Goal: Information Seeking & Learning: Learn about a topic

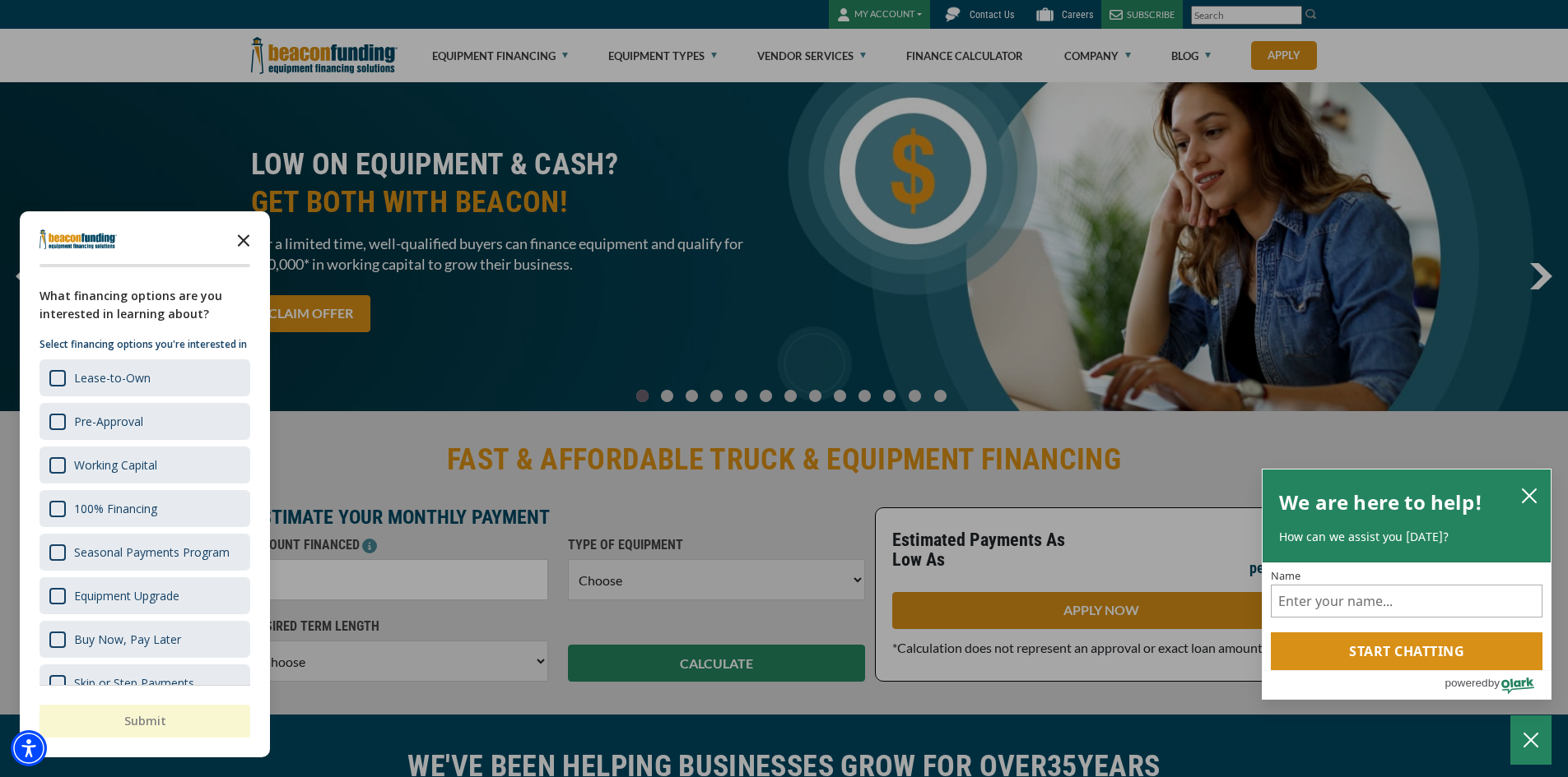
click at [247, 232] on icon "Close the survey" at bounding box center [244, 239] width 33 height 33
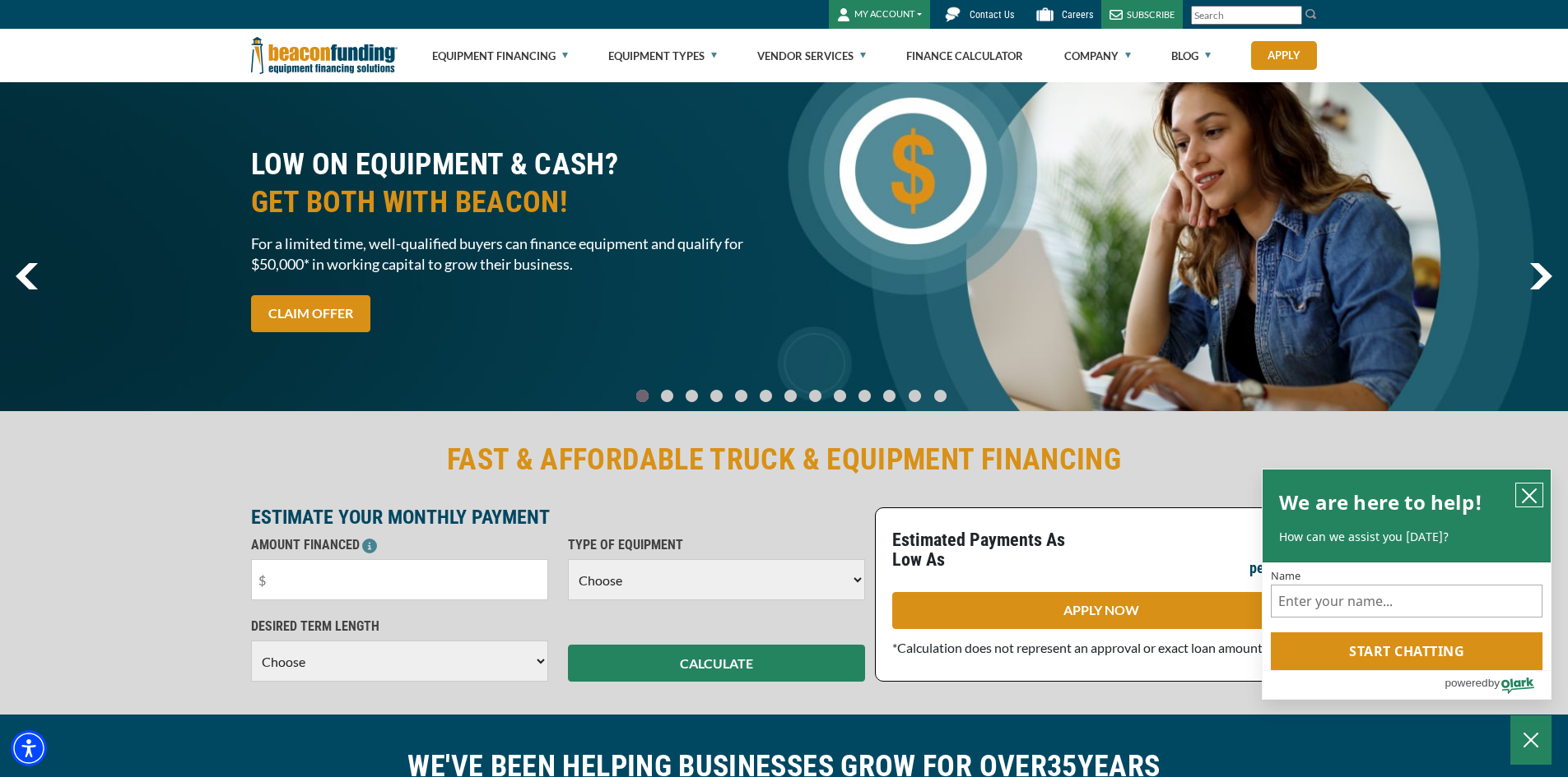
click at [1523, 491] on icon "close chatbox" at bounding box center [1528, 496] width 16 height 16
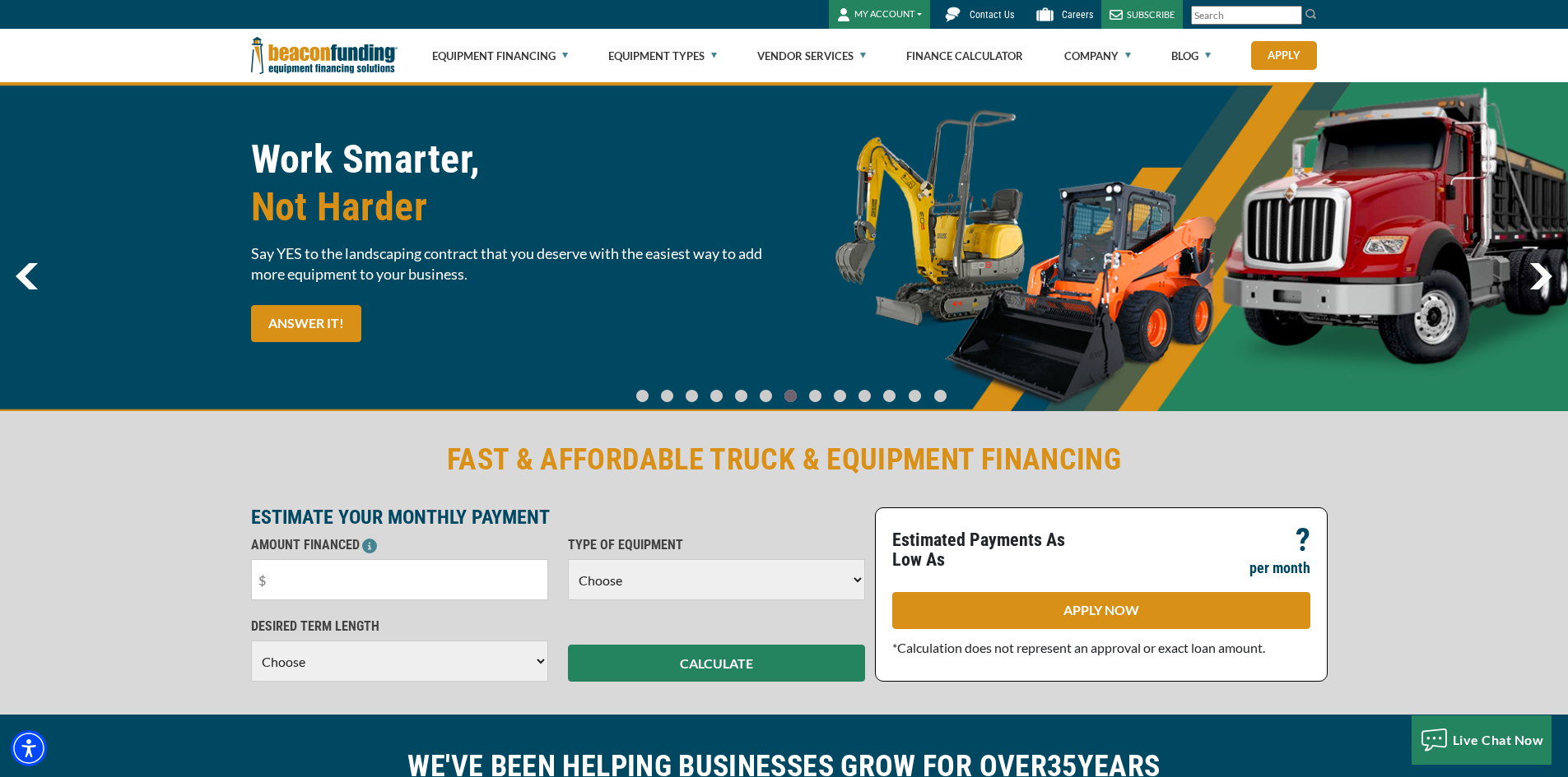
click at [991, 13] on span "Contact Us" at bounding box center [991, 14] width 44 height 12
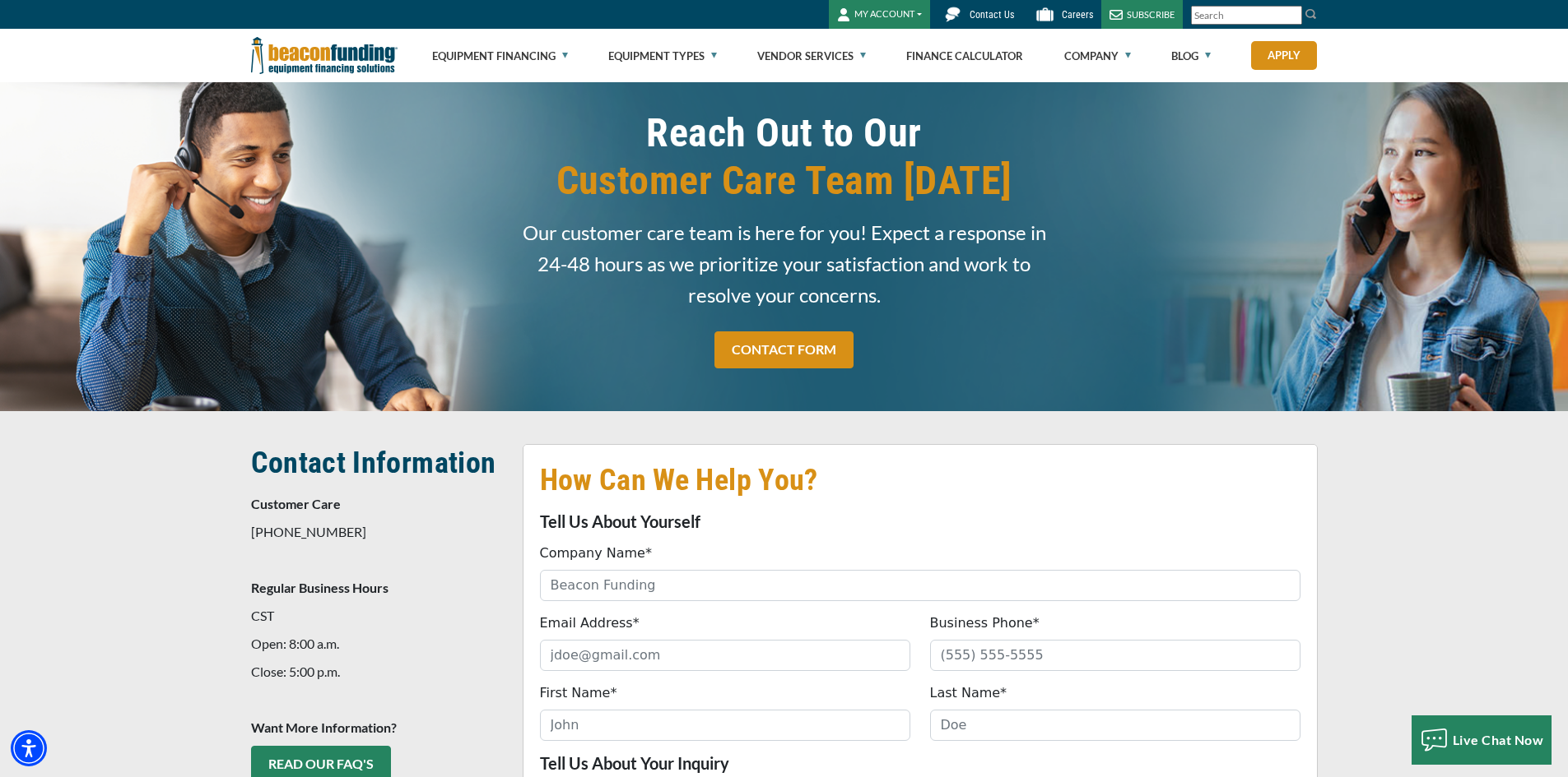
click at [879, 13] on button "MY ACCOUNT" at bounding box center [879, 14] width 101 height 29
click at [886, 90] on link "Features" at bounding box center [894, 89] width 130 height 40
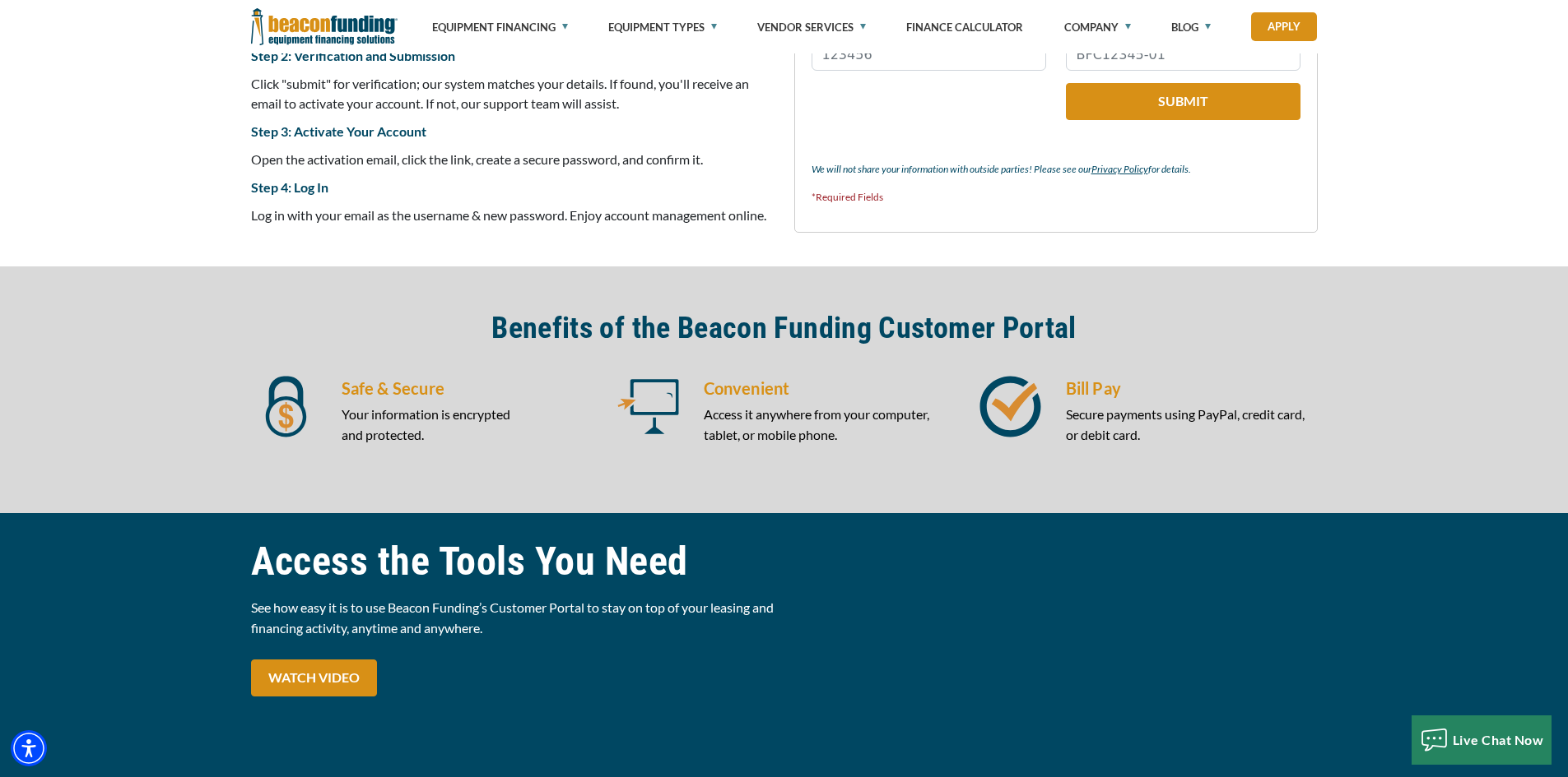
scroll to position [987, 0]
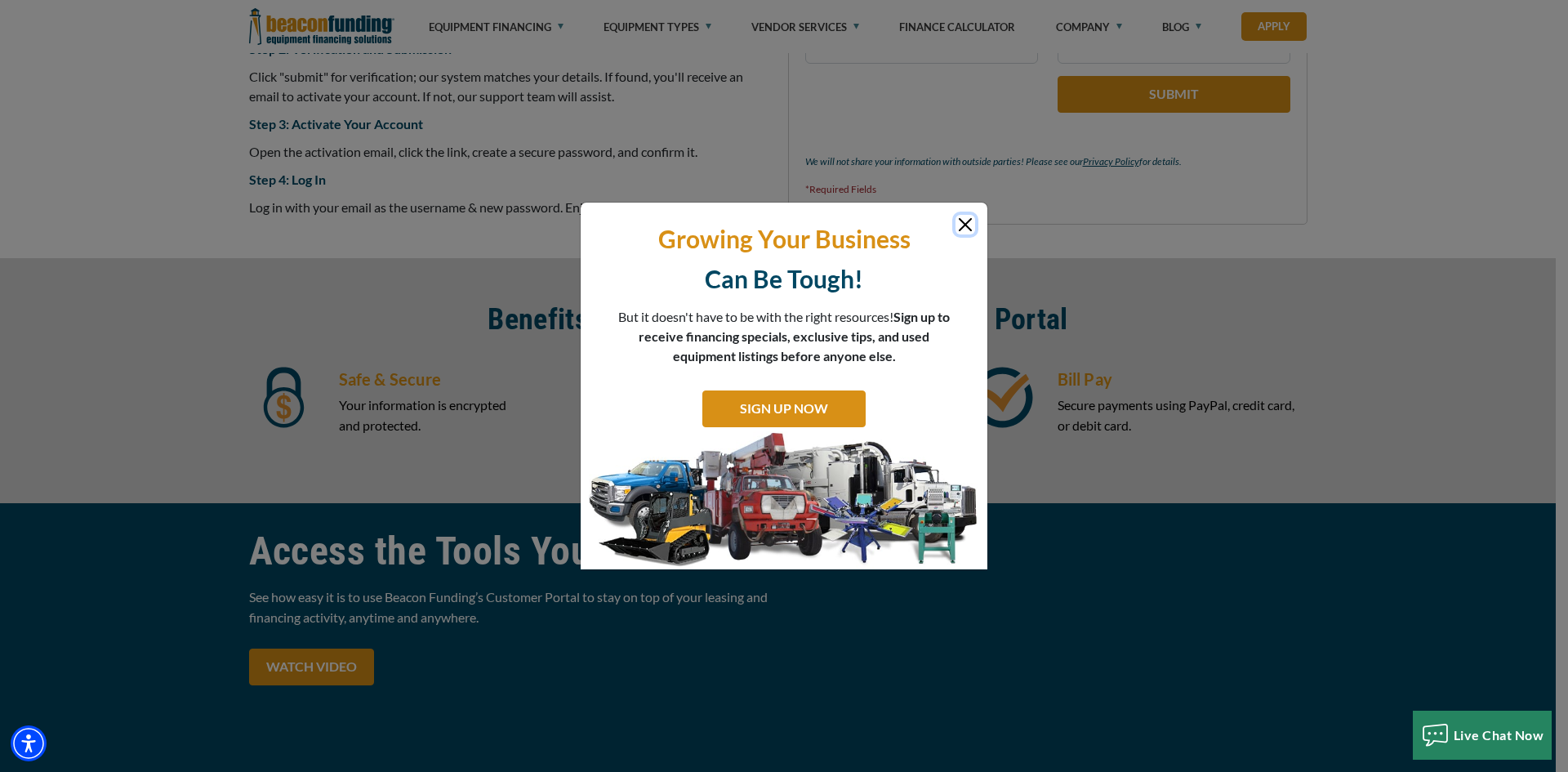
click at [971, 230] on button "Close" at bounding box center [965, 224] width 19 height 19
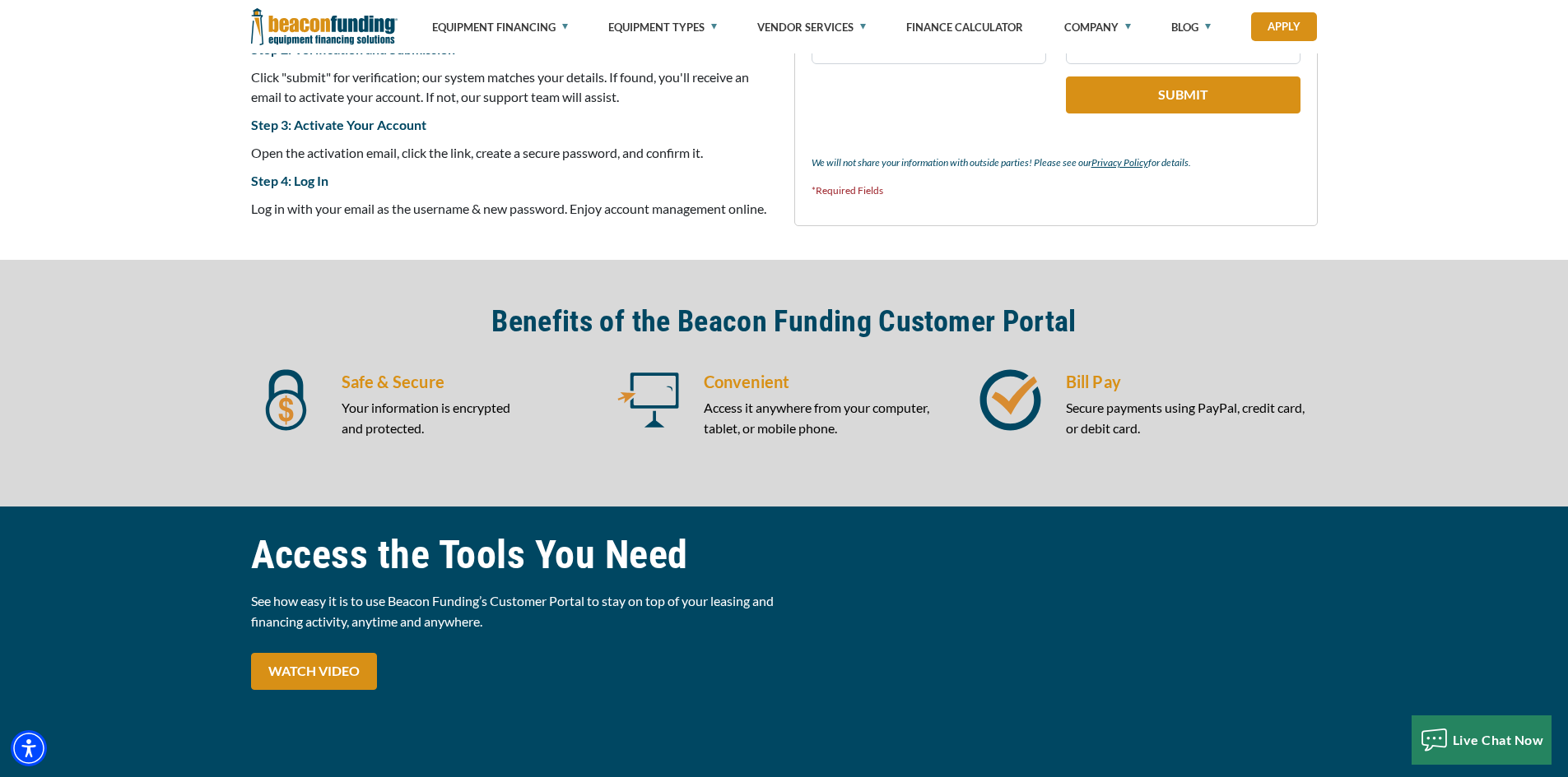
click at [1029, 411] on img at bounding box center [1010, 400] width 62 height 62
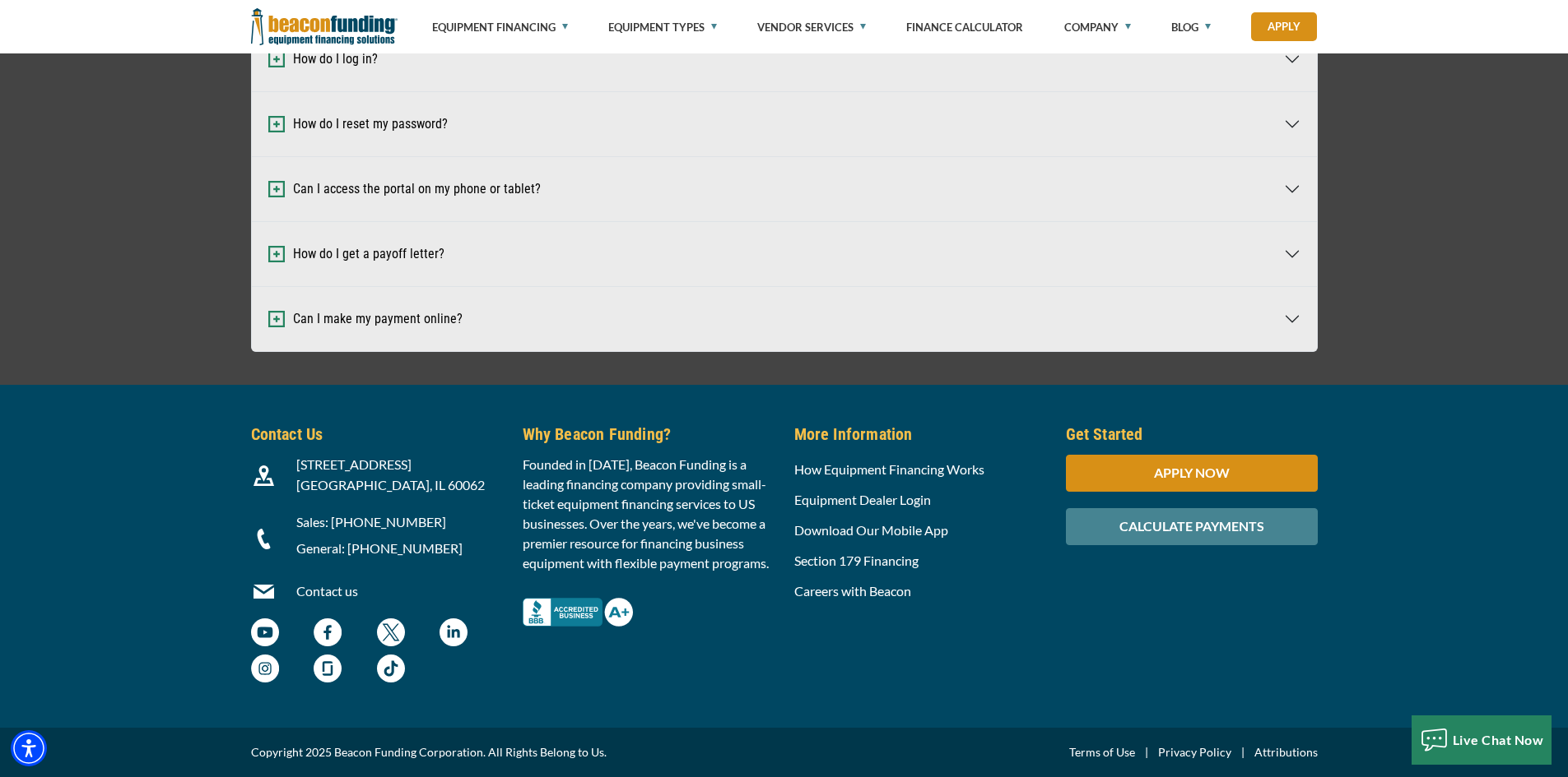
scroll to position [4524, 0]
drag, startPoint x: 629, startPoint y: 436, endPoint x: 526, endPoint y: 391, distance: 112.4
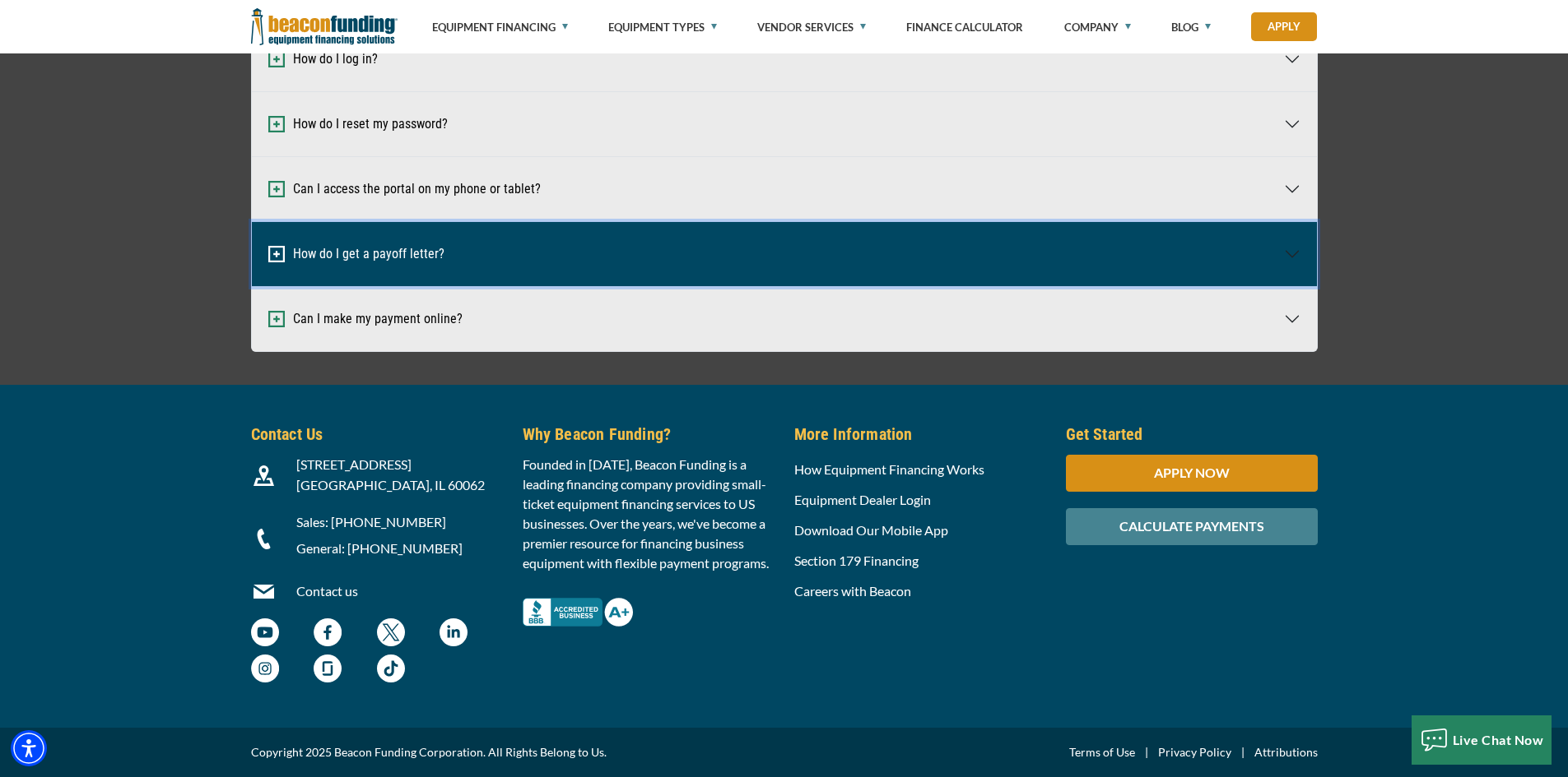
click at [492, 286] on button "How do I get a payoff letter?" at bounding box center [784, 254] width 1065 height 65
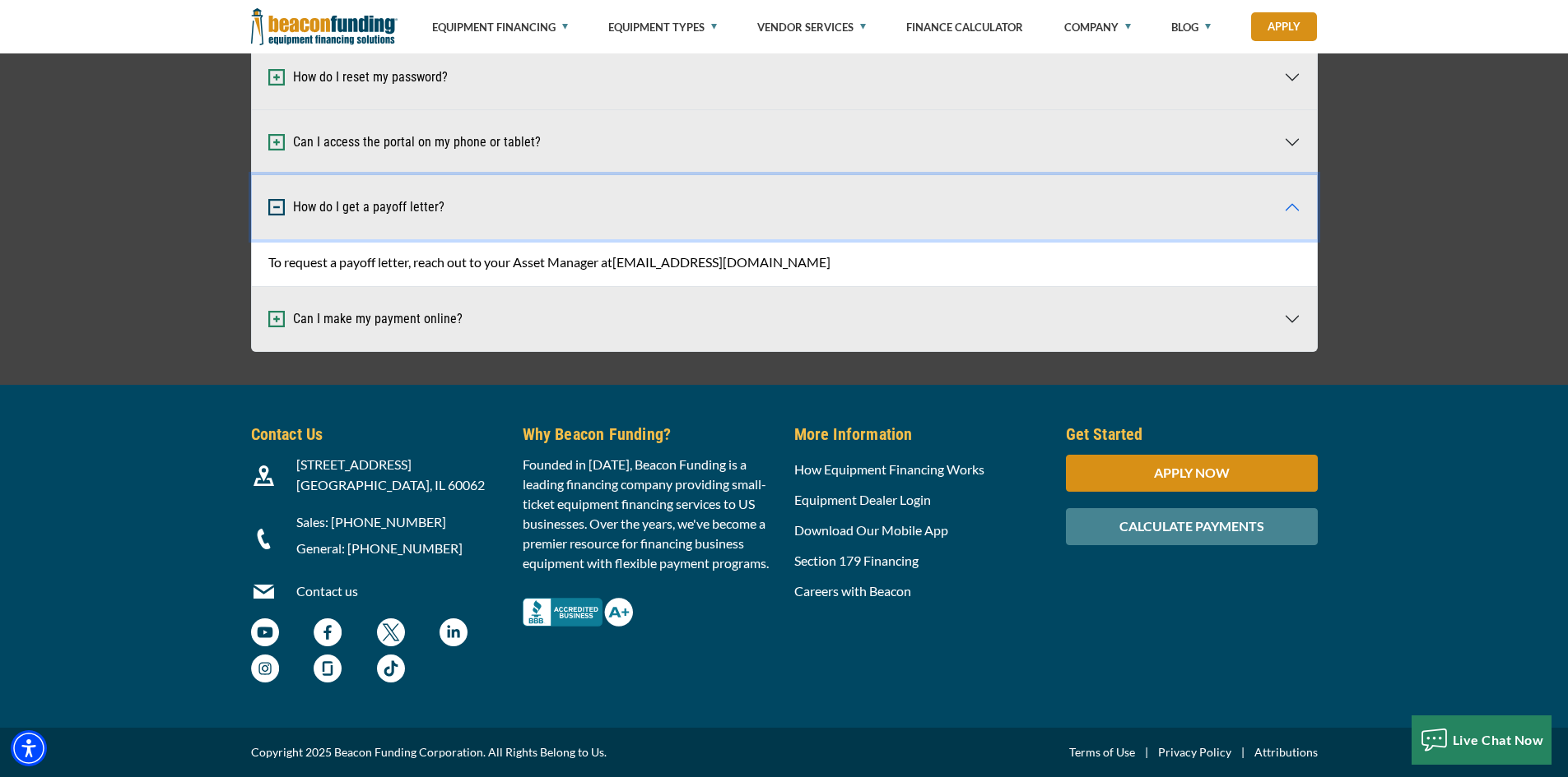
click at [412, 239] on button "How do I get a payoff letter?" at bounding box center [784, 207] width 1065 height 65
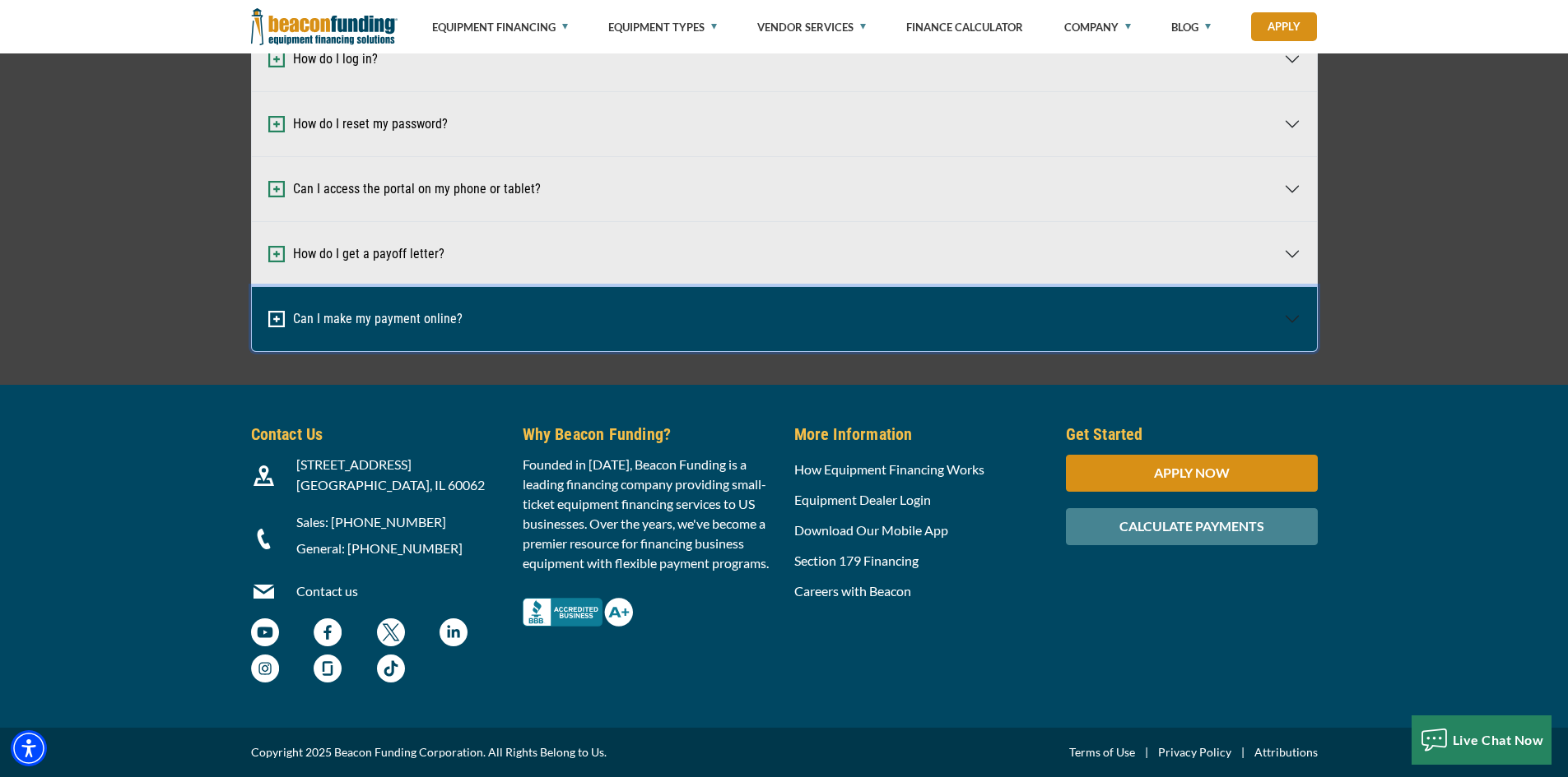
click at [402, 351] on button "Can I make my payment online?" at bounding box center [784, 319] width 1065 height 65
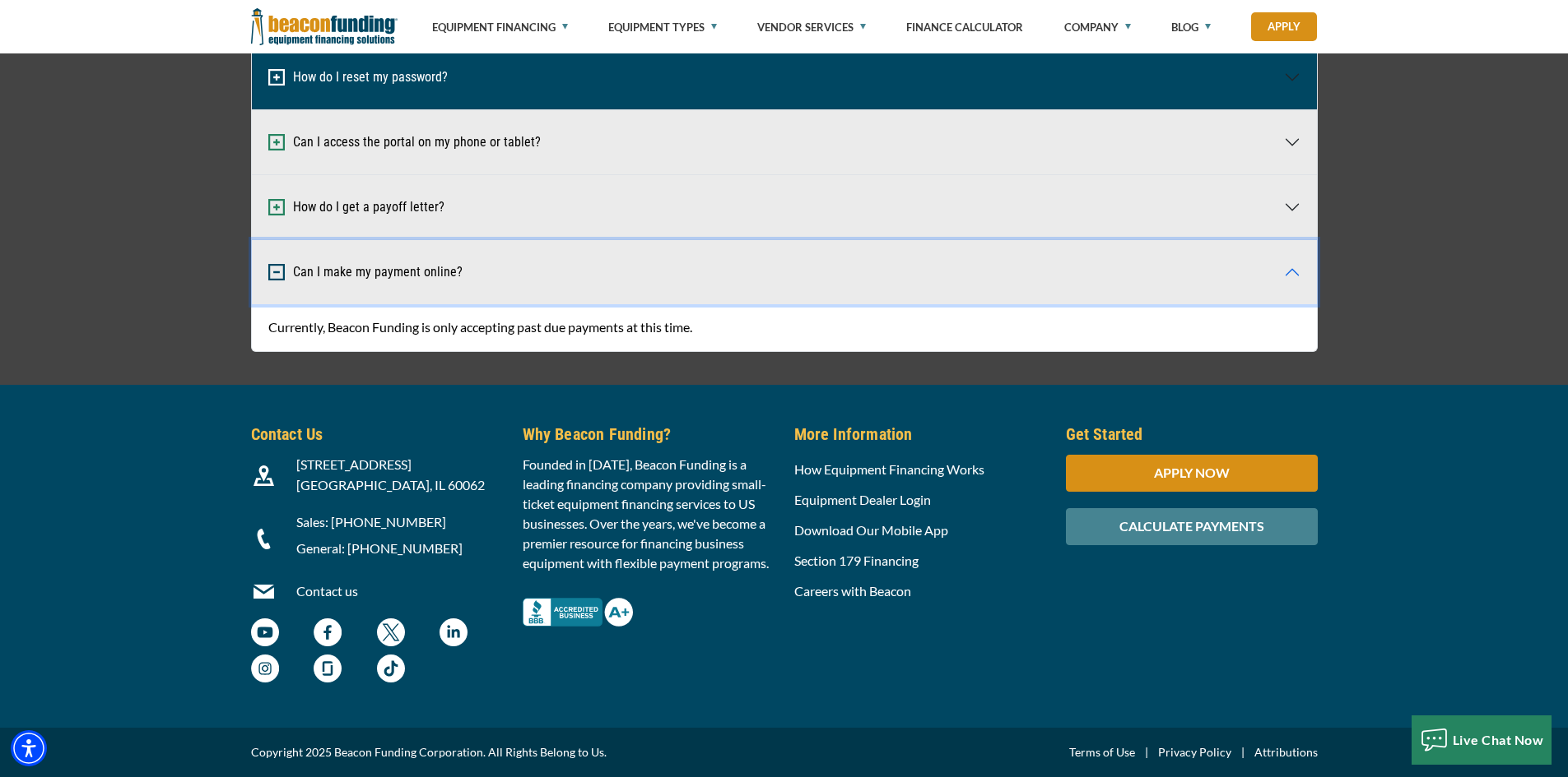
scroll to position [5066, 0]
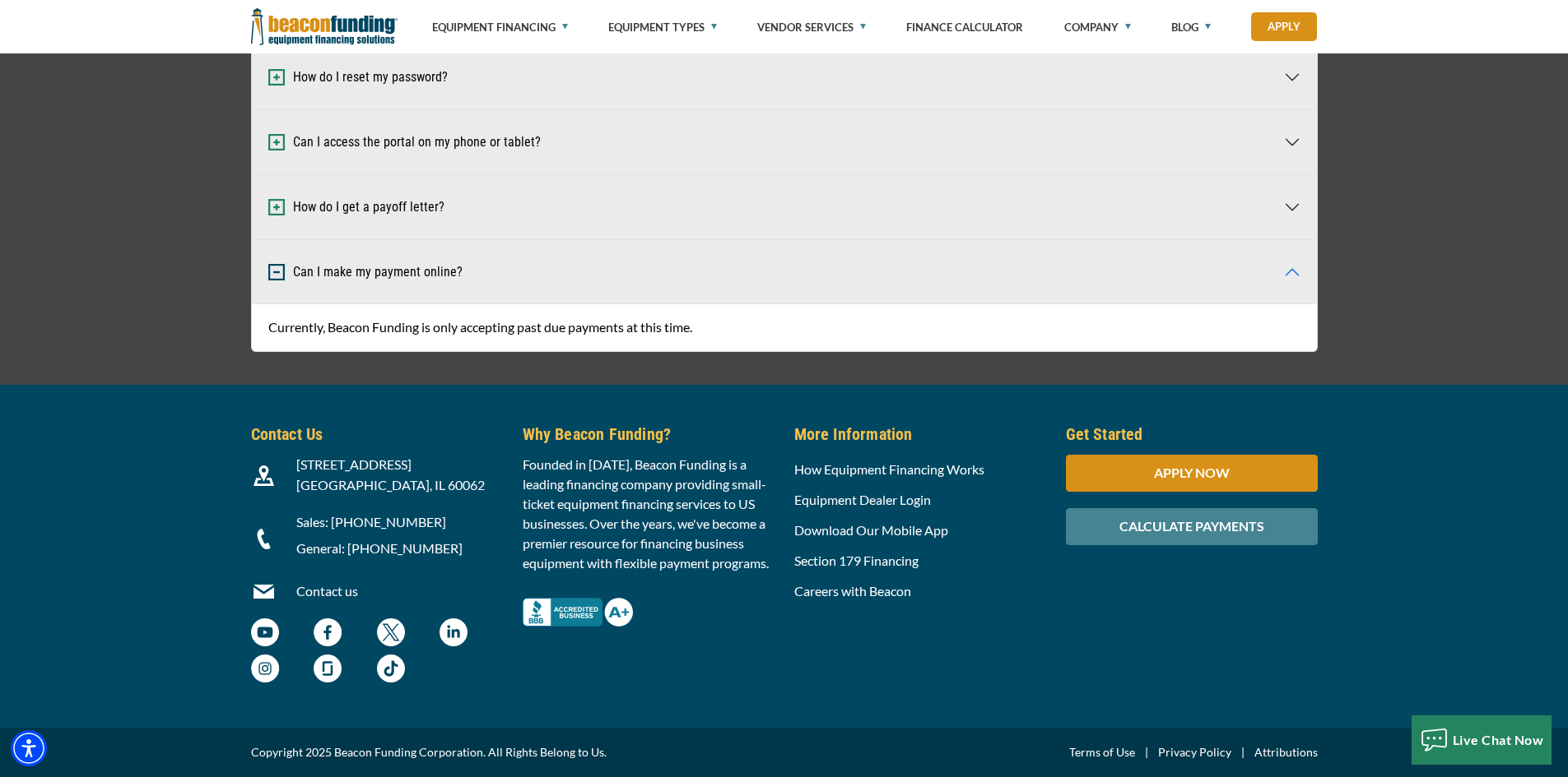
click at [602, 616] on img "Better Business Bureau Complaint Free A+ Rating - open in a new tab" at bounding box center [578, 612] width 110 height 29
click at [137, 281] on div "How do I create an account? New customers will be set up with a Customer Portal…" at bounding box center [784, 133] width 1568 height 438
click at [1014, 435] on h5 "More Information" at bounding box center [919, 435] width 252 height 25
click at [1412, 149] on div "How do I create an account? New customers will be set up with a Customer Portal…" at bounding box center [784, 133] width 1568 height 438
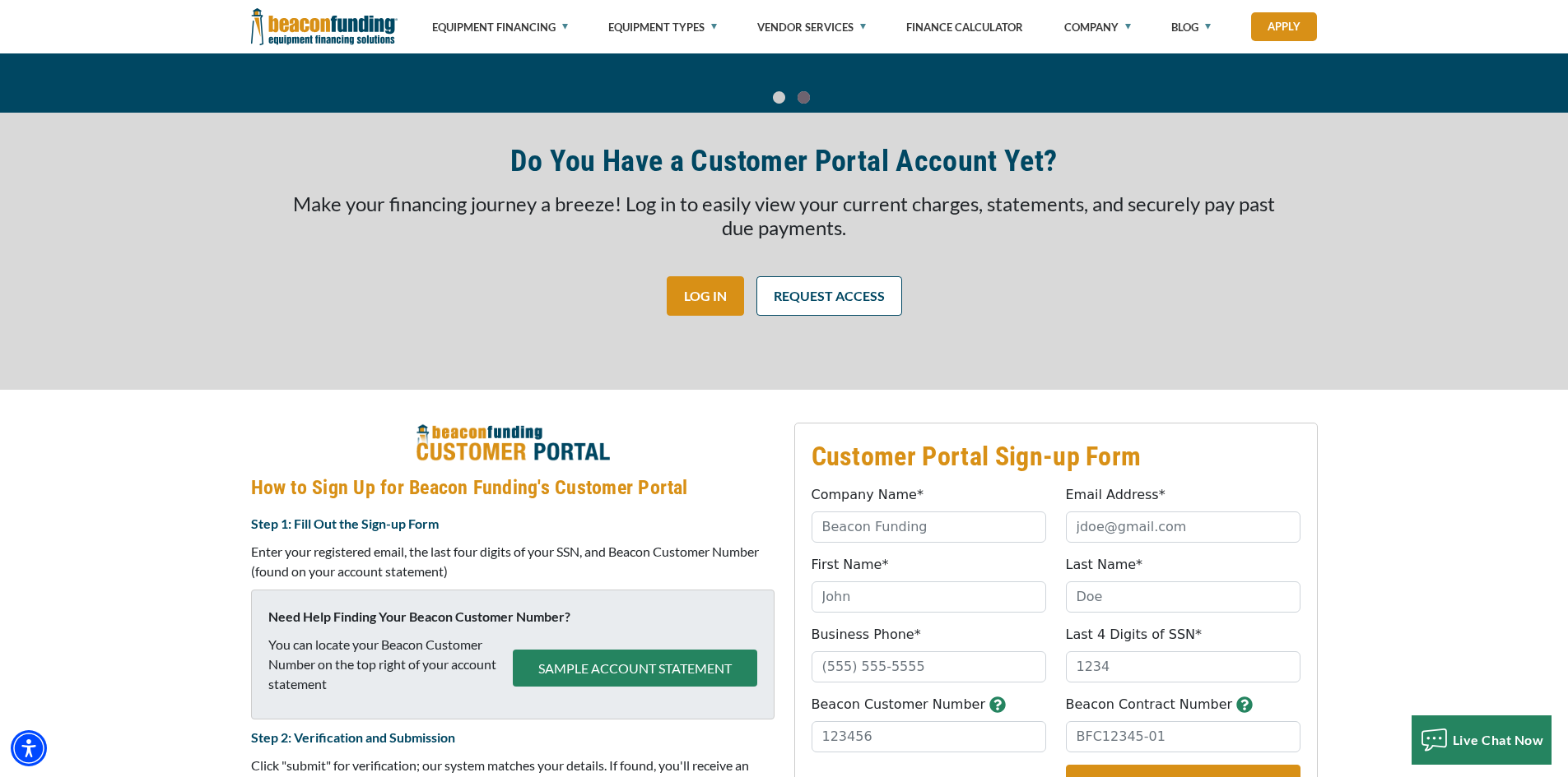
scroll to position [0, 0]
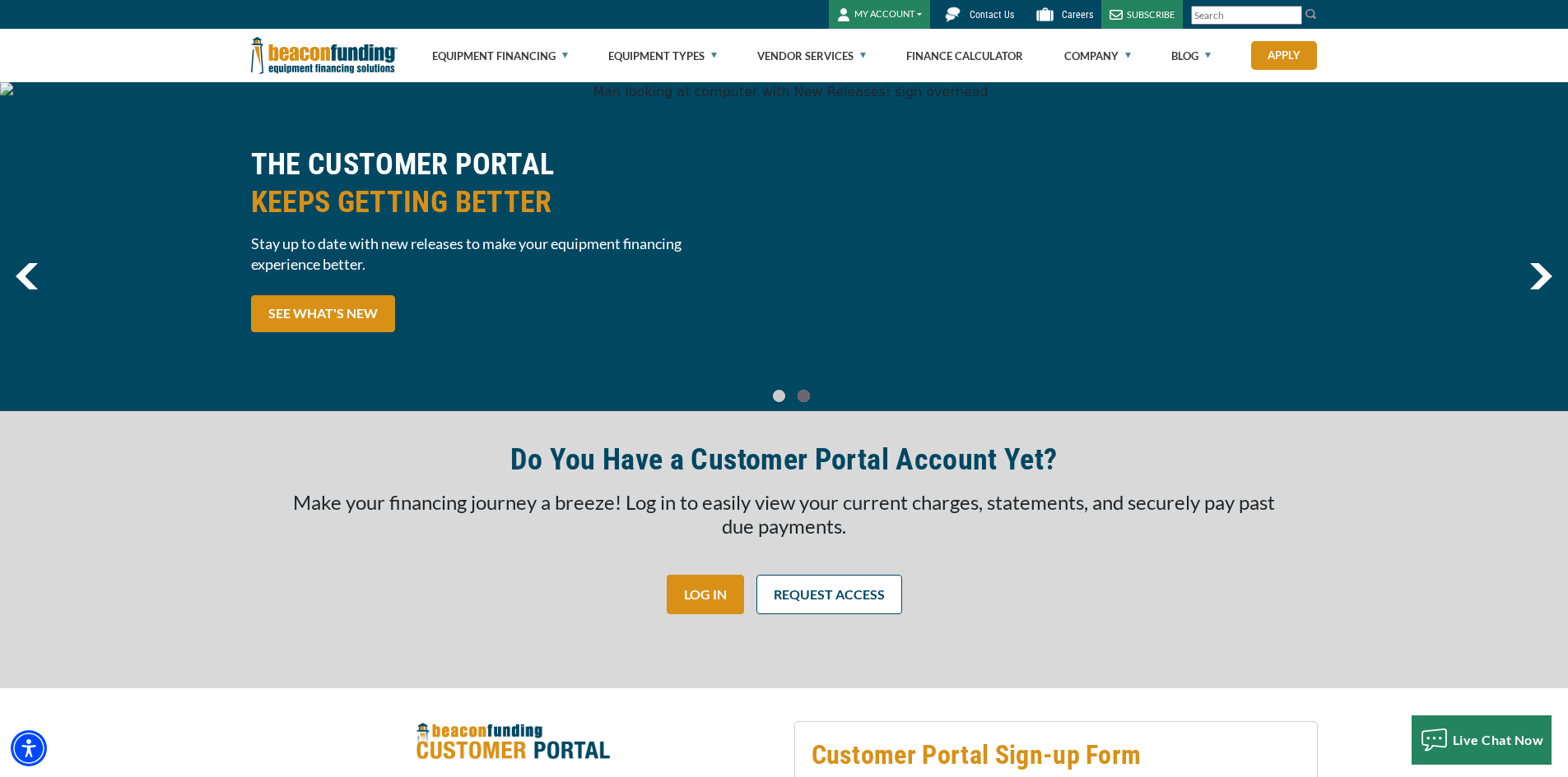
click at [989, 16] on span "Contact Us" at bounding box center [991, 14] width 44 height 12
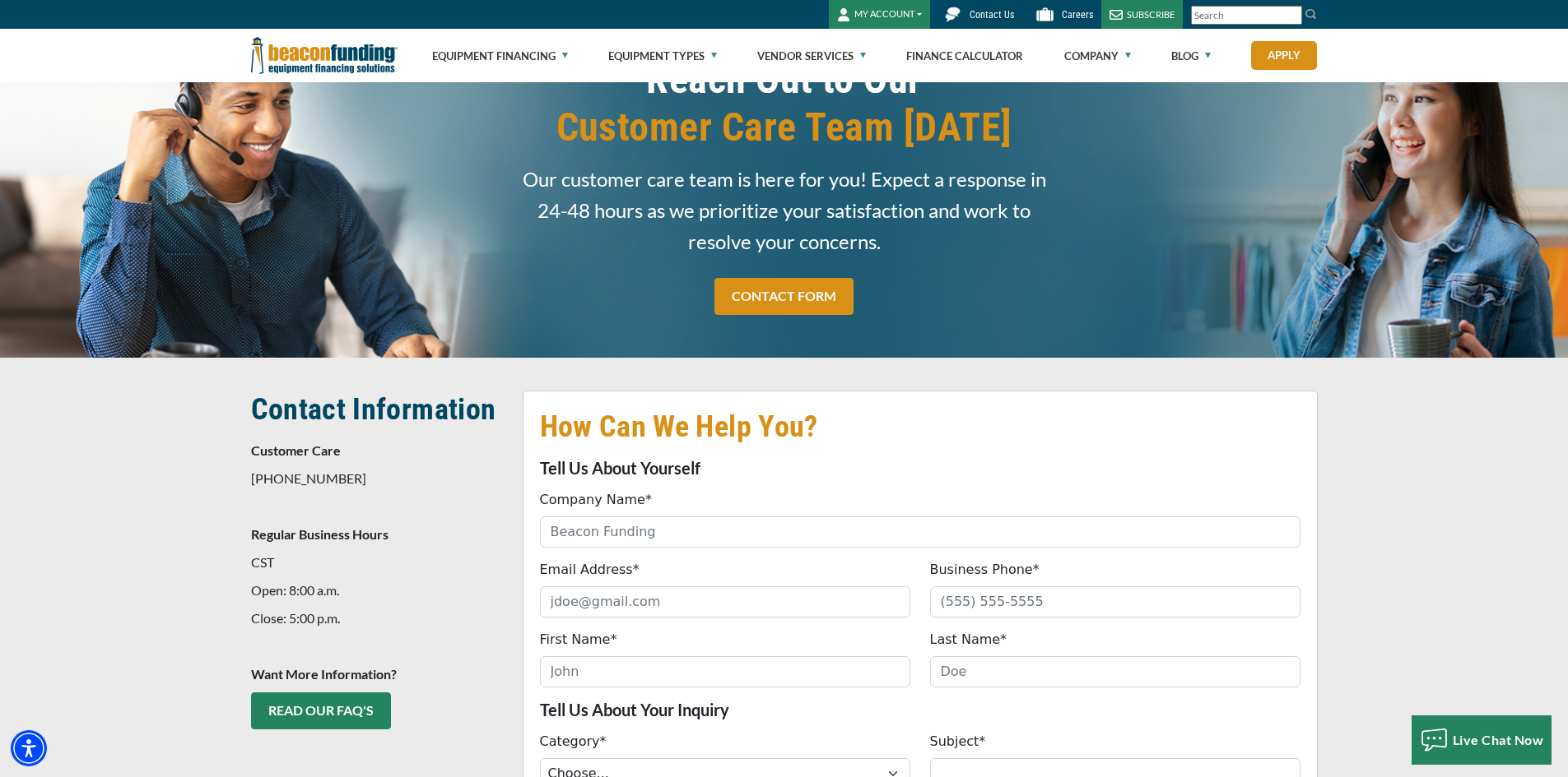
scroll to position [82, 0]
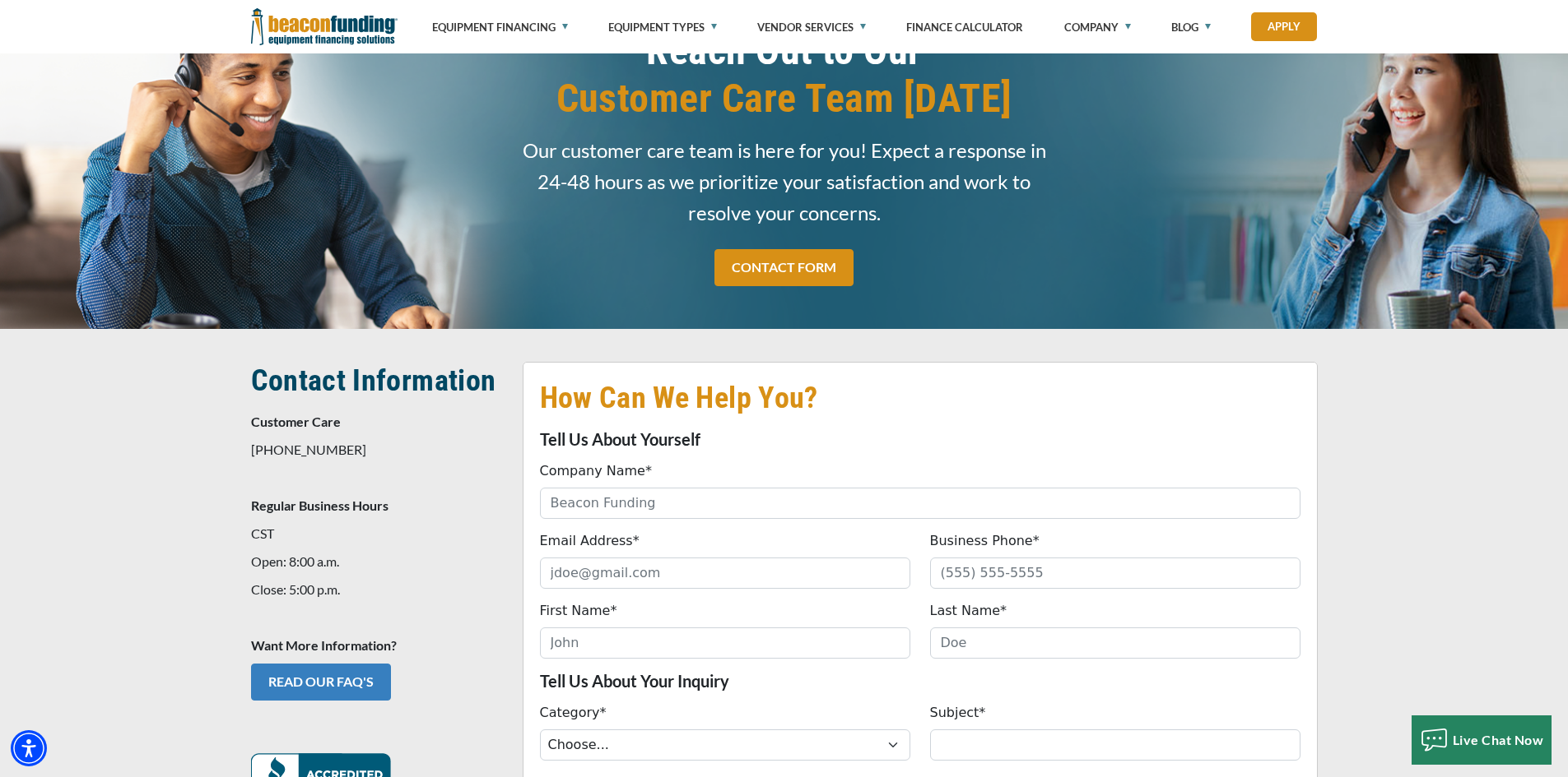
click at [330, 681] on link "READ OUR FAQ's" at bounding box center [320, 683] width 140 height 37
click at [300, 675] on link "READ OUR FAQ's" at bounding box center [320, 683] width 140 height 37
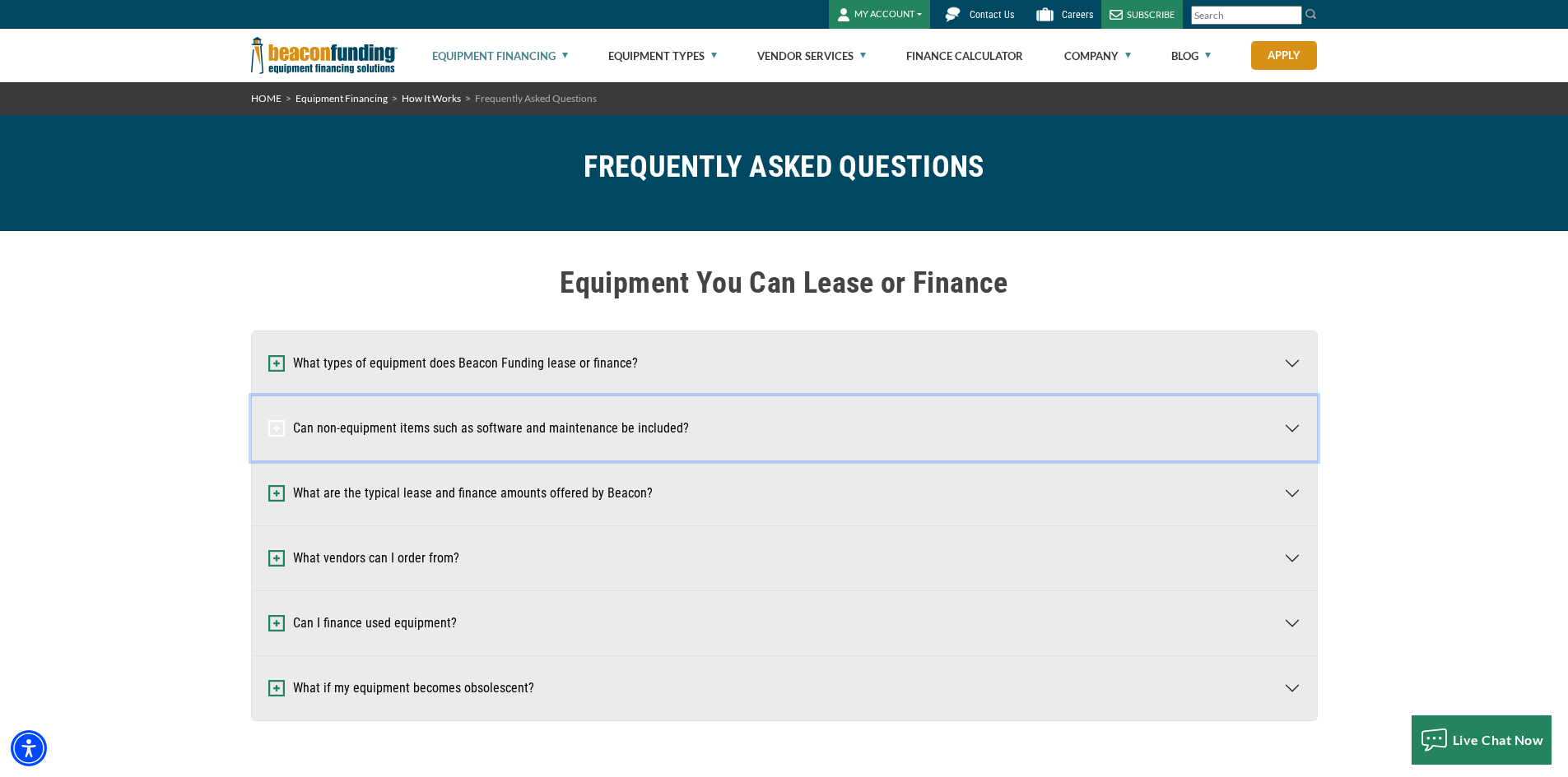
click at [445, 441] on button "Can non-equipment items such as software and maintenance be included?" at bounding box center [784, 428] width 1065 height 65
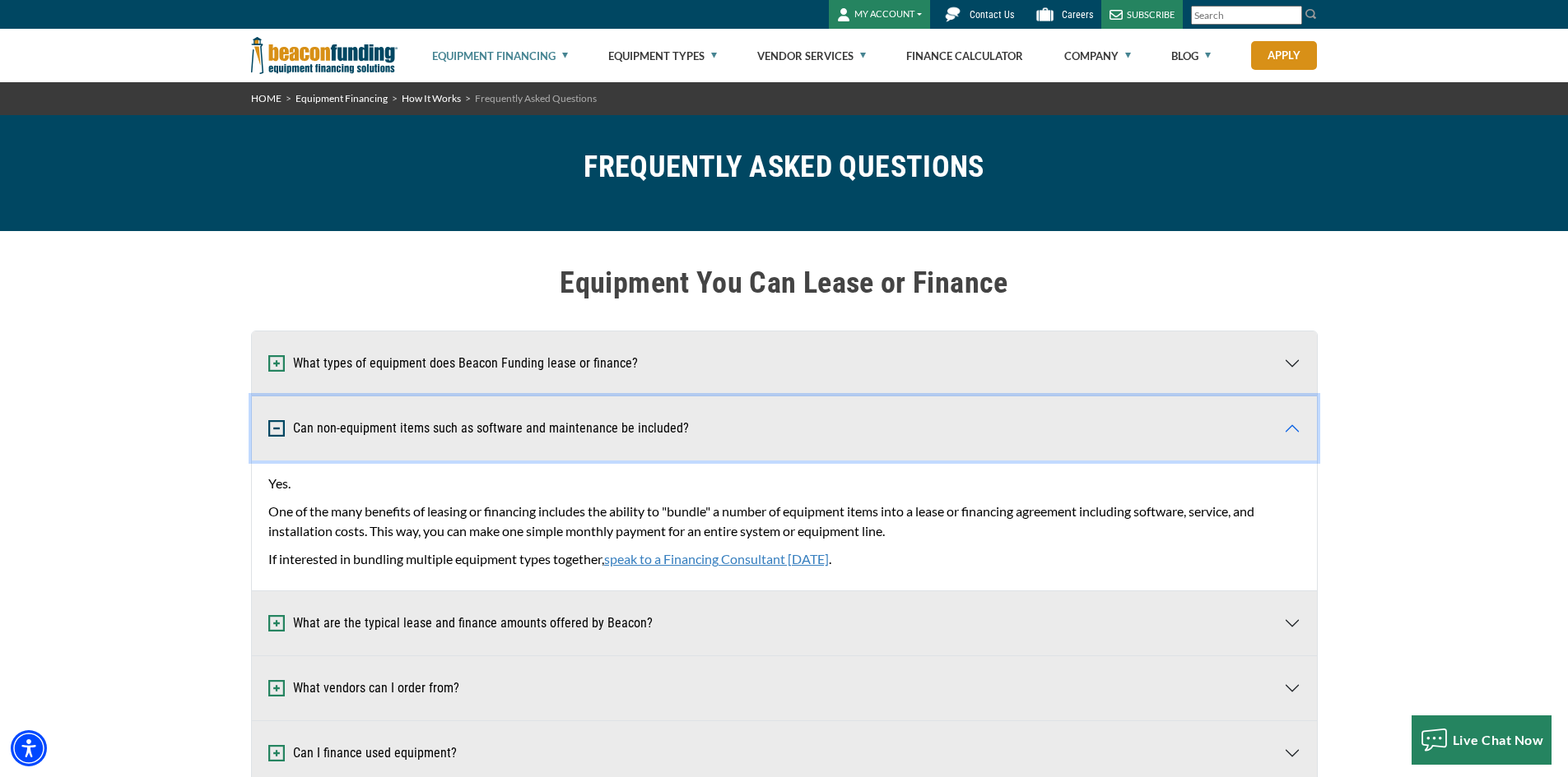
click at [445, 441] on button "Can non-equipment items such as software and maintenance be included?" at bounding box center [784, 428] width 1065 height 65
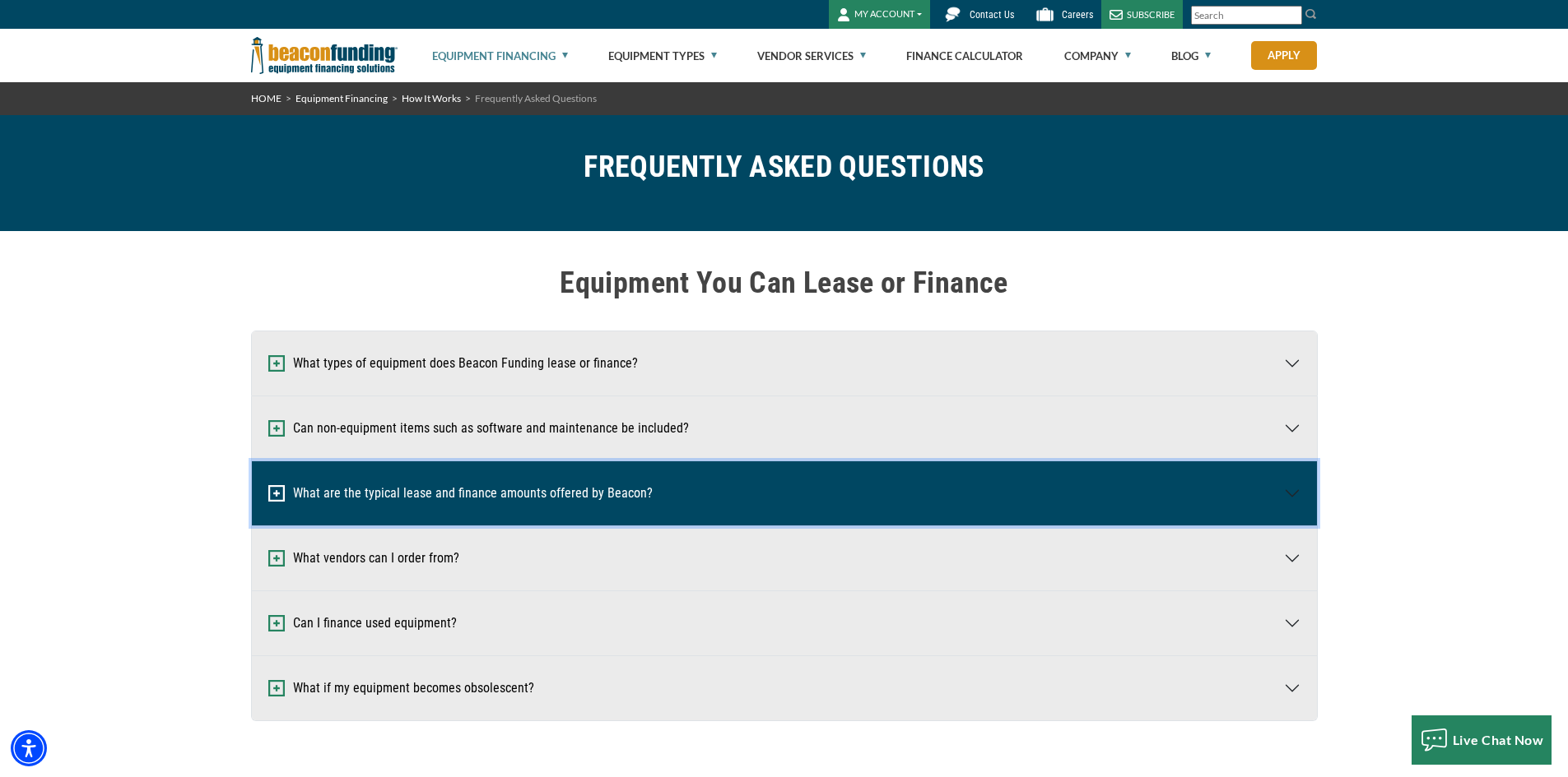
click at [454, 503] on button "What are the typical lease and finance amounts offered by Beacon?" at bounding box center [784, 494] width 1065 height 65
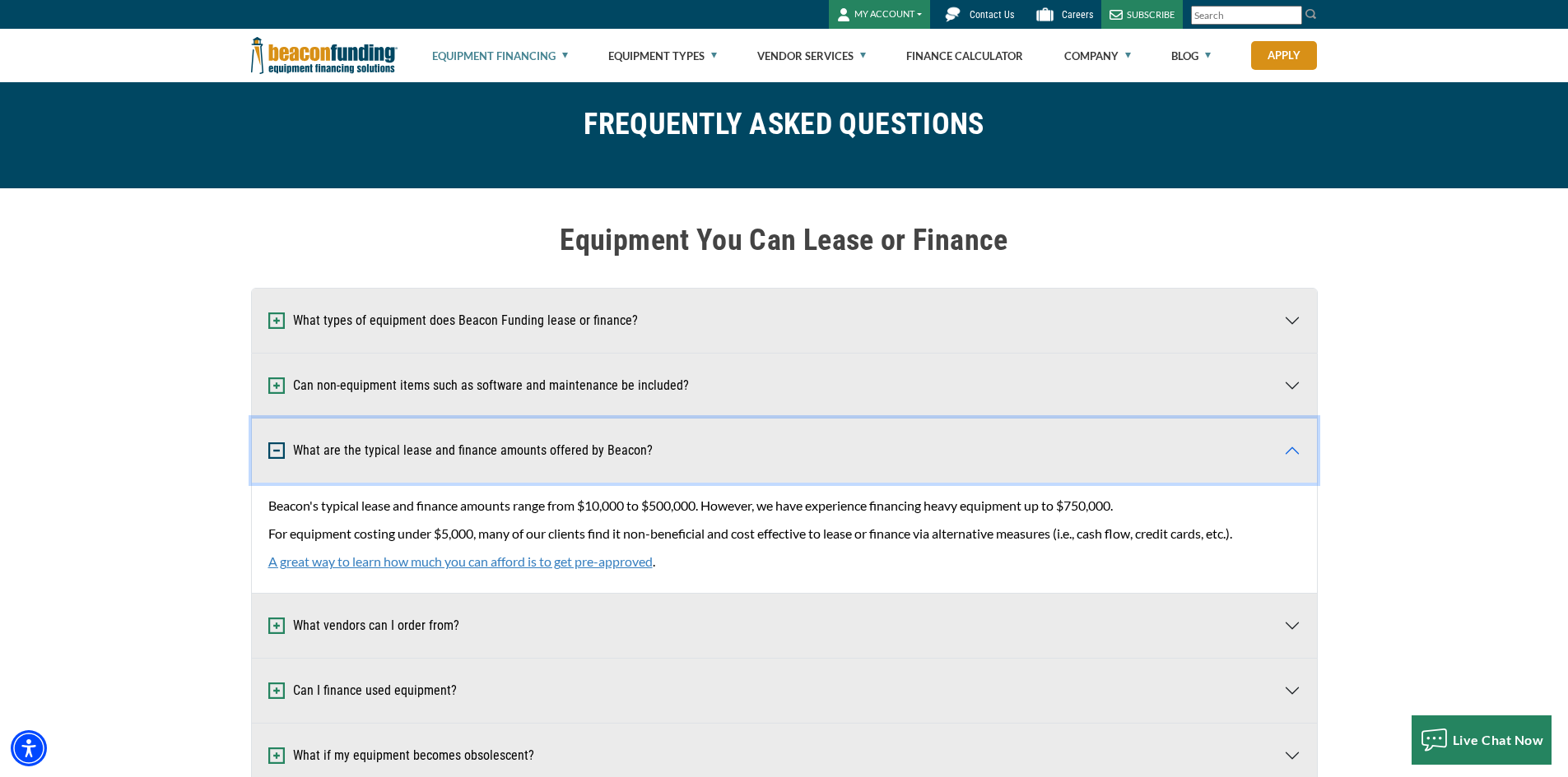
scroll to position [82, 0]
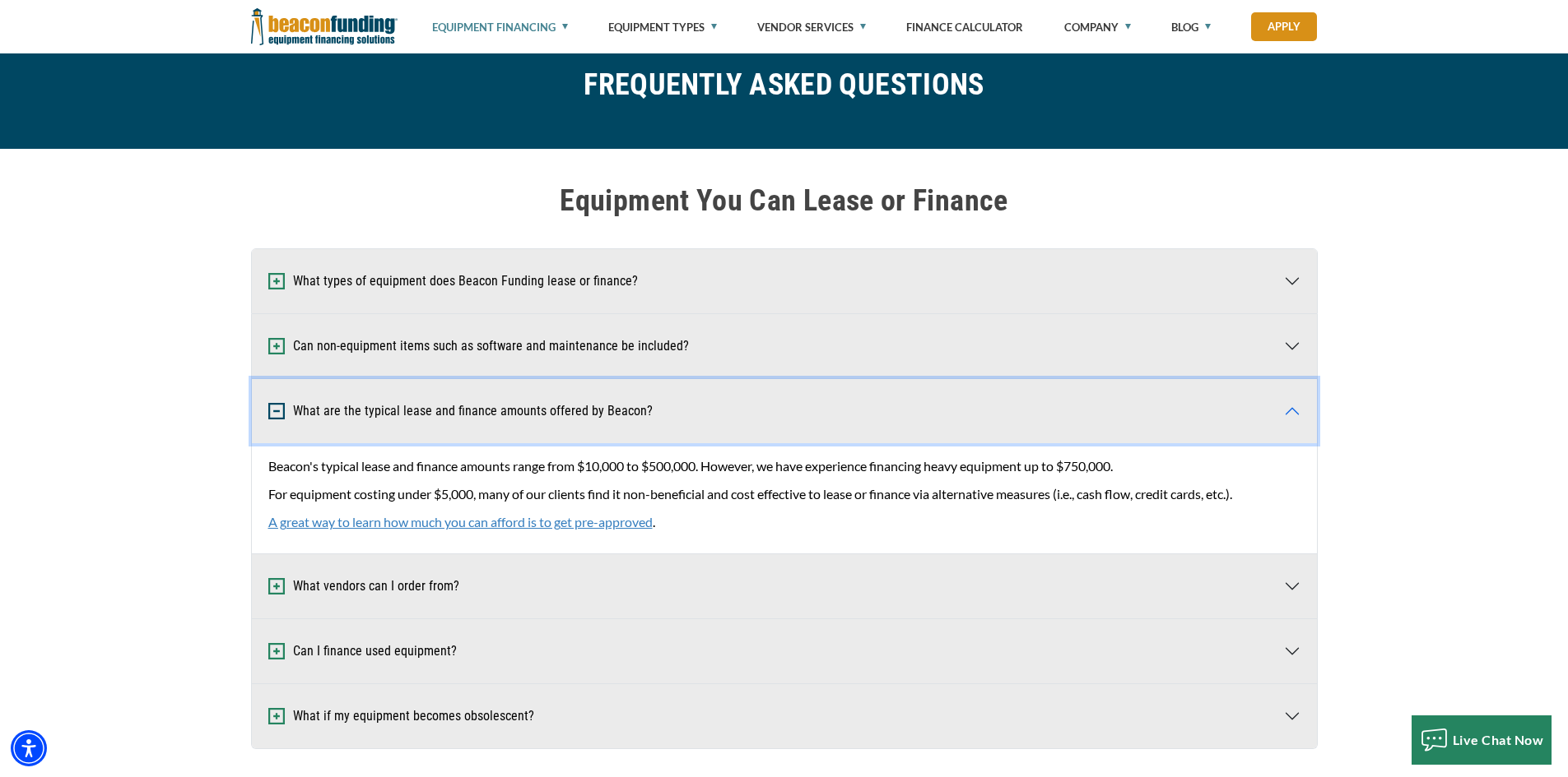
click at [434, 422] on button "What are the typical lease and finance amounts offered by Beacon?" at bounding box center [784, 411] width 1065 height 65
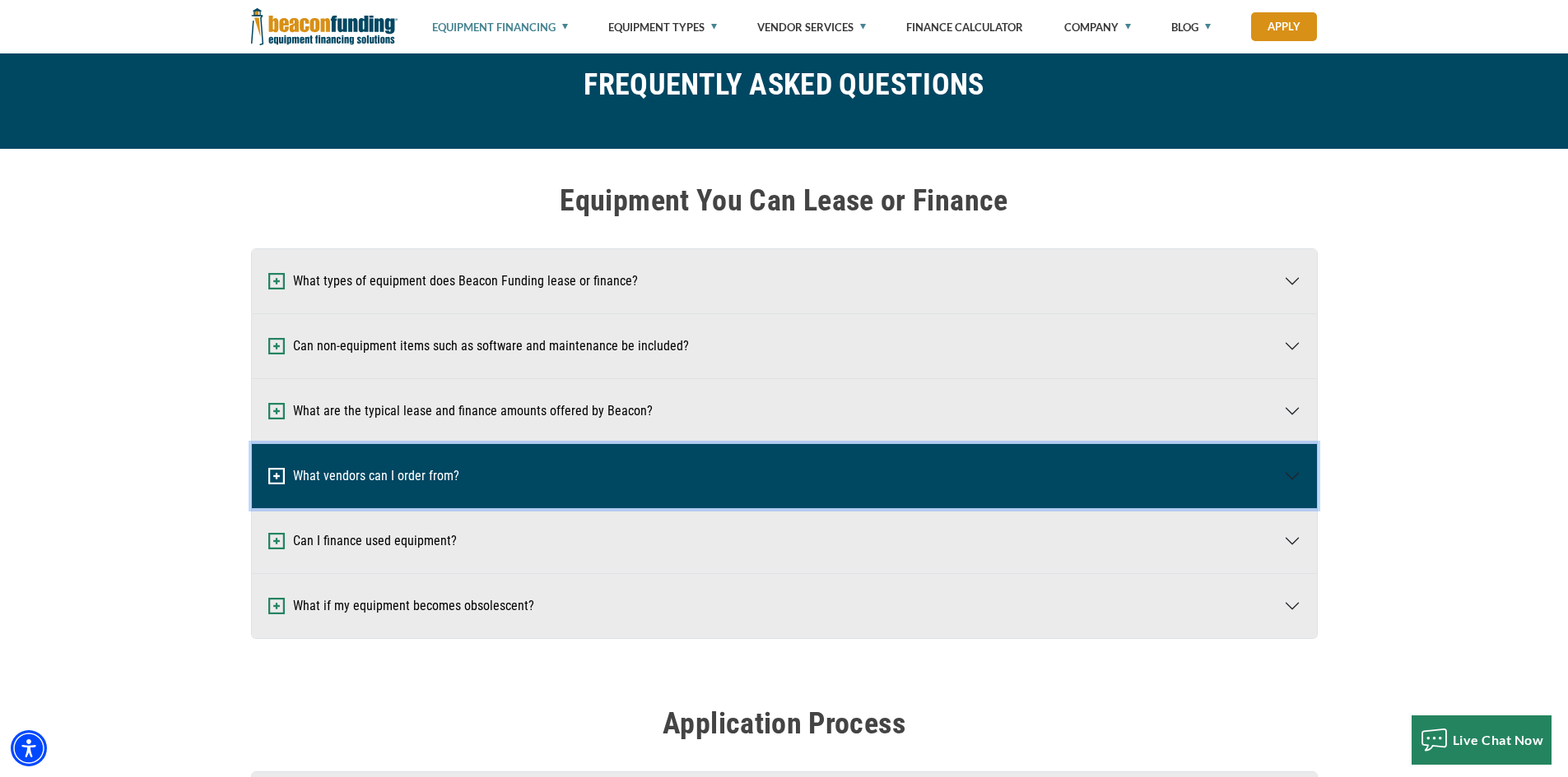
click at [429, 492] on button "What vendors can I order from?" at bounding box center [784, 476] width 1065 height 65
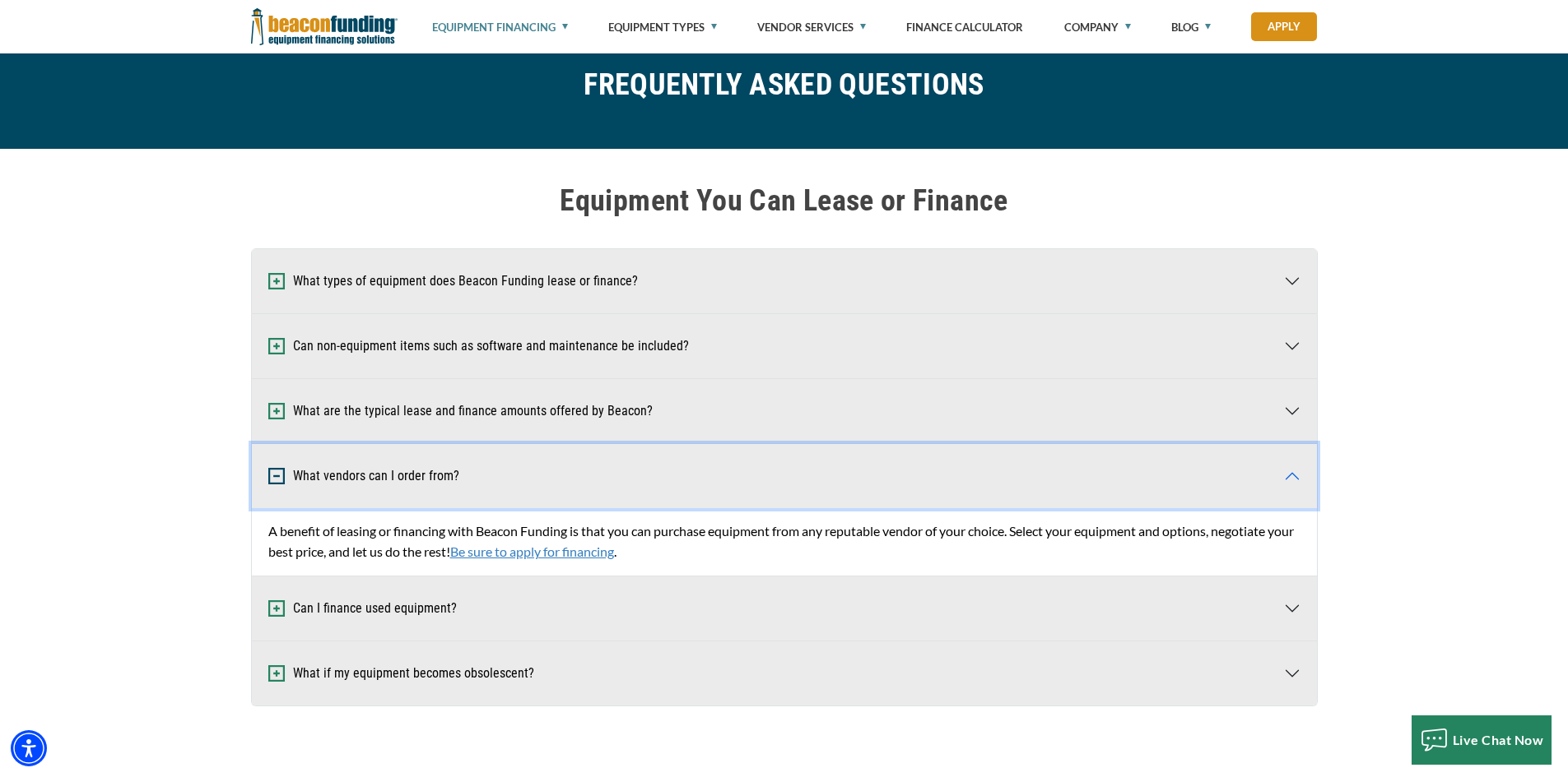
click at [429, 492] on button "What vendors can I order from?" at bounding box center [784, 476] width 1065 height 65
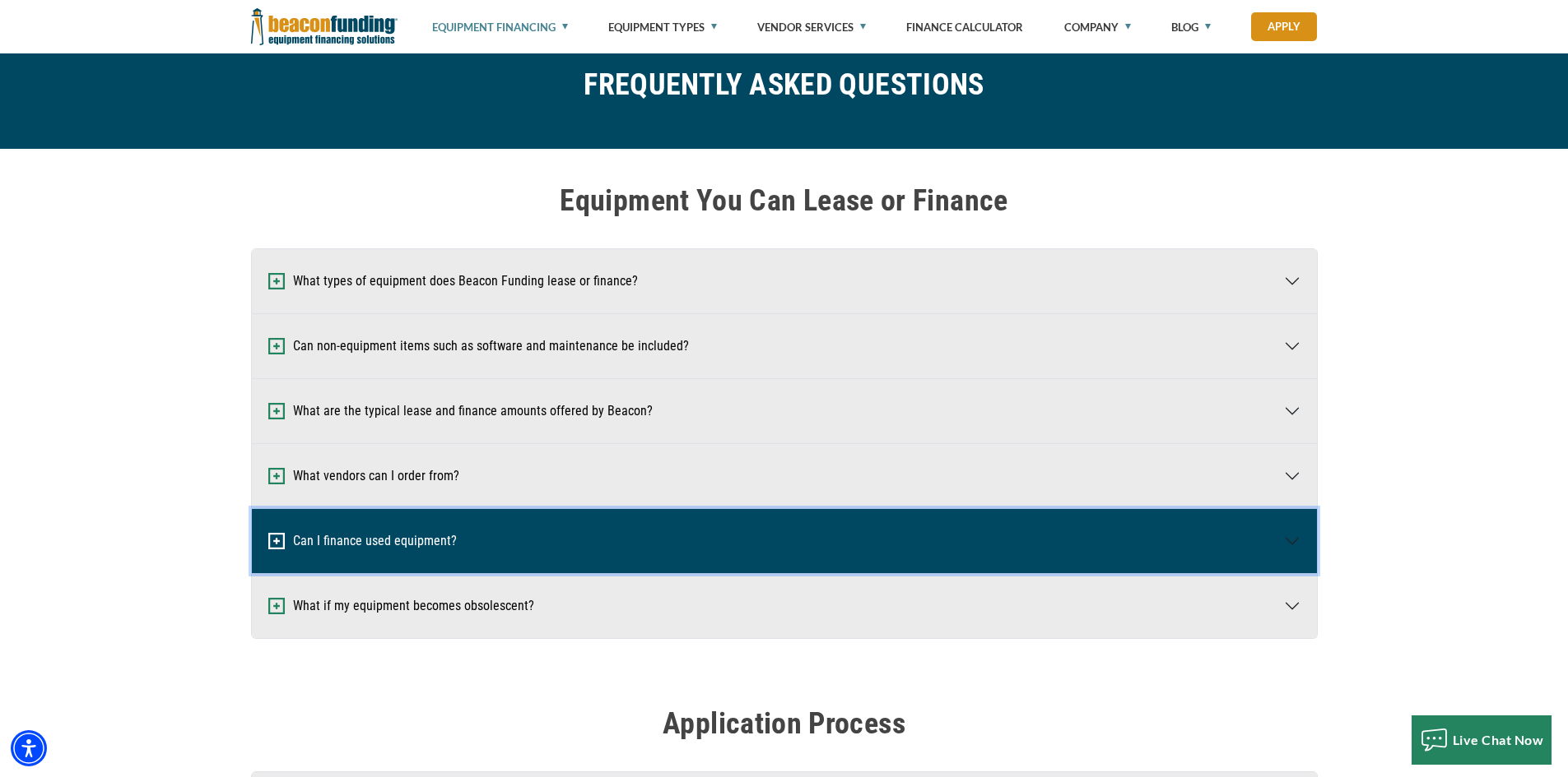
click at [443, 561] on button "Can I finance used equipment?" at bounding box center [784, 541] width 1065 height 65
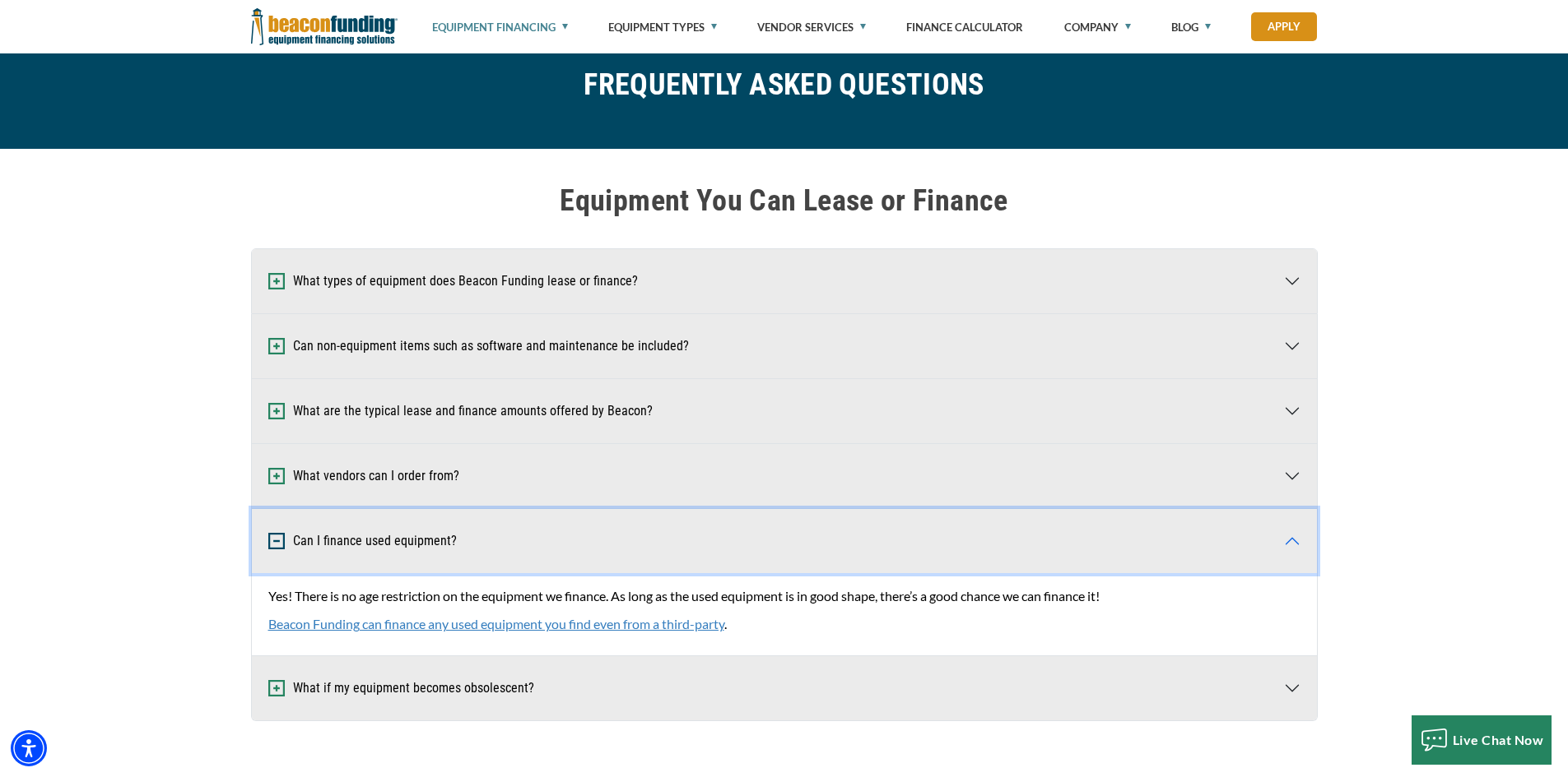
click at [443, 561] on button "Can I finance used equipment?" at bounding box center [784, 541] width 1065 height 65
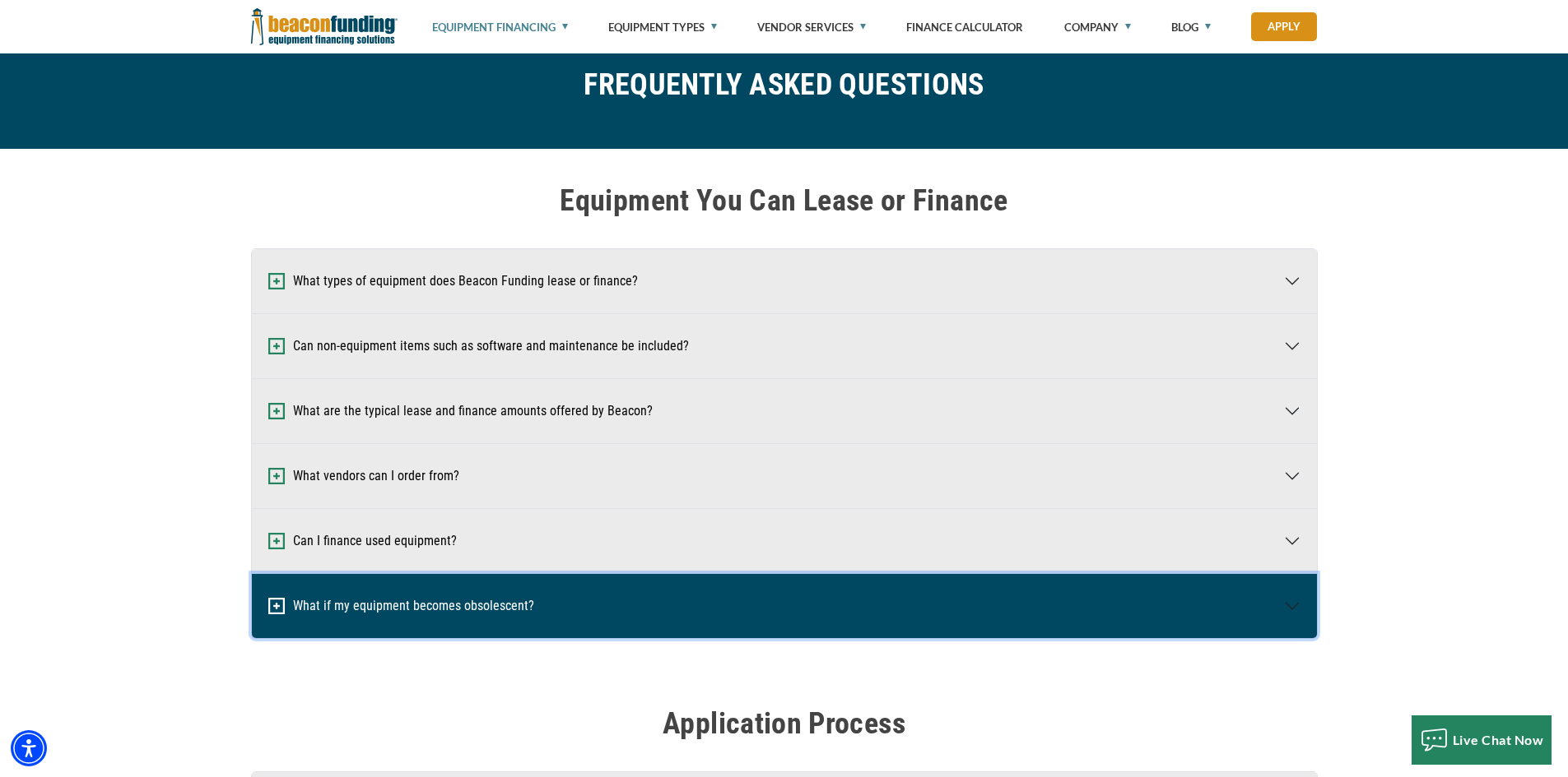
click at [443, 618] on button "What if my equipment becomes obsolescent?" at bounding box center [784, 606] width 1065 height 65
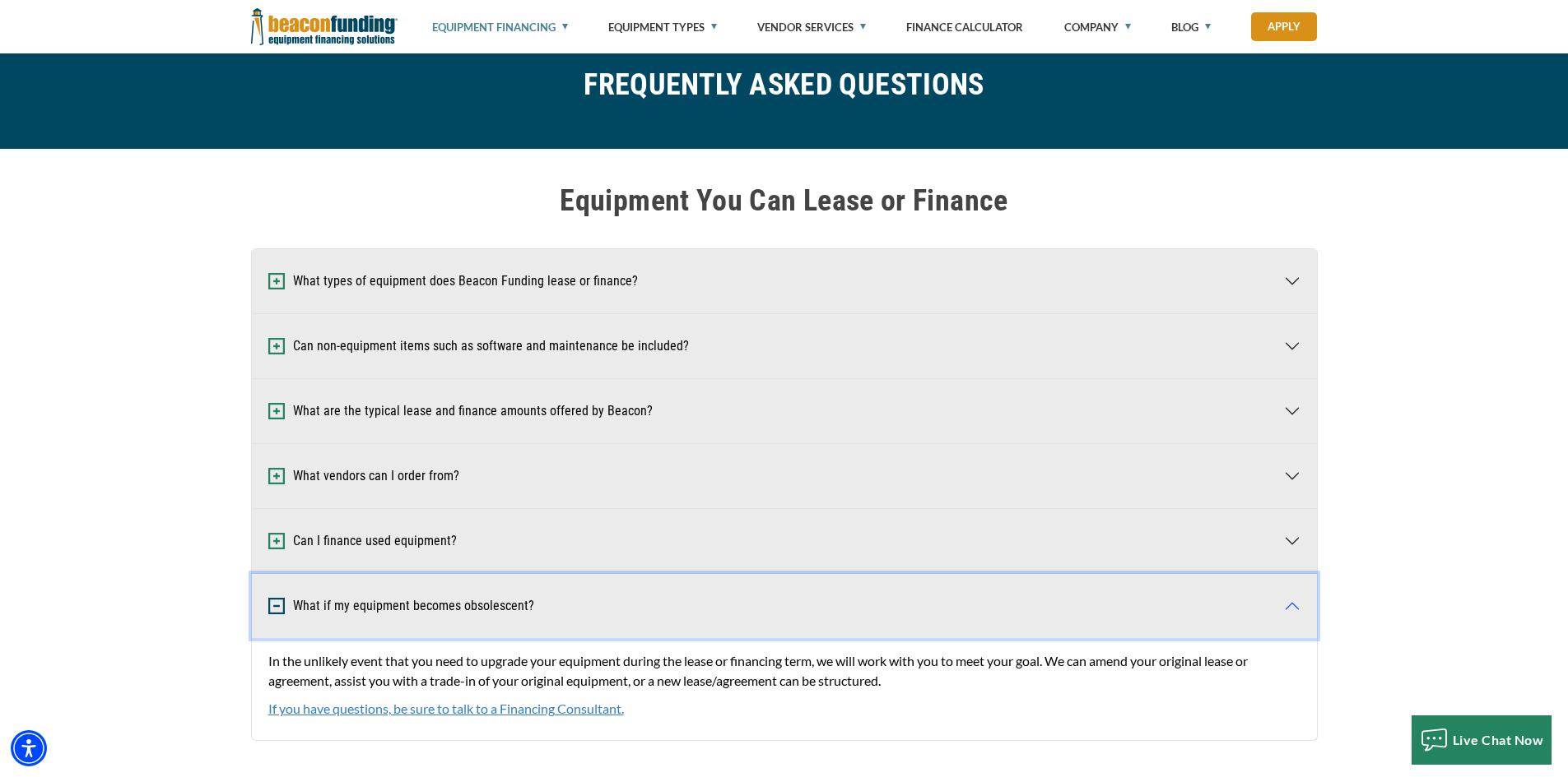
click at [442, 618] on button "What if my equipment becomes obsolescent?" at bounding box center [784, 606] width 1065 height 65
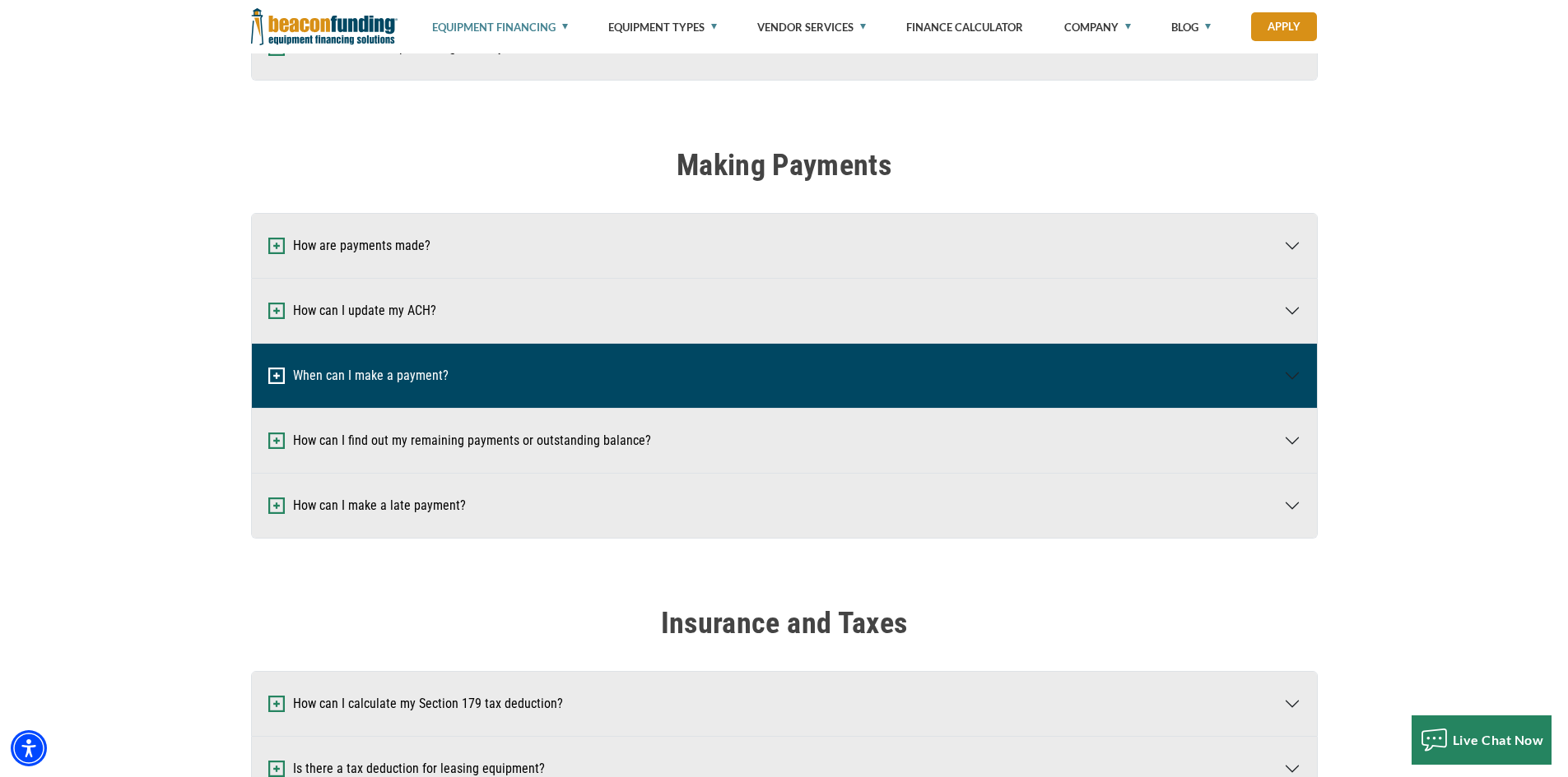
scroll to position [1563, 0]
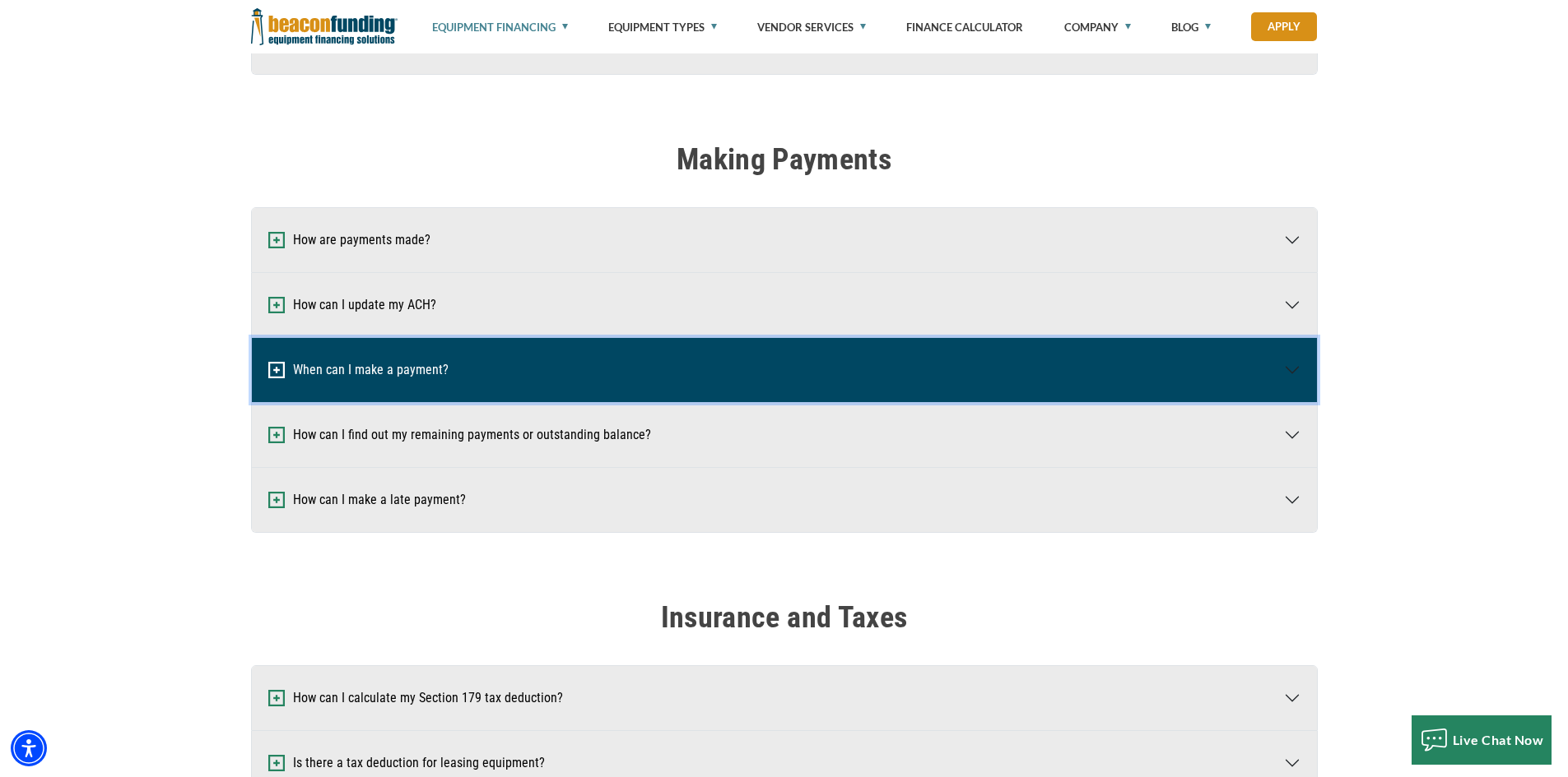
click at [520, 372] on button "When can I make a payment?" at bounding box center [784, 370] width 1065 height 65
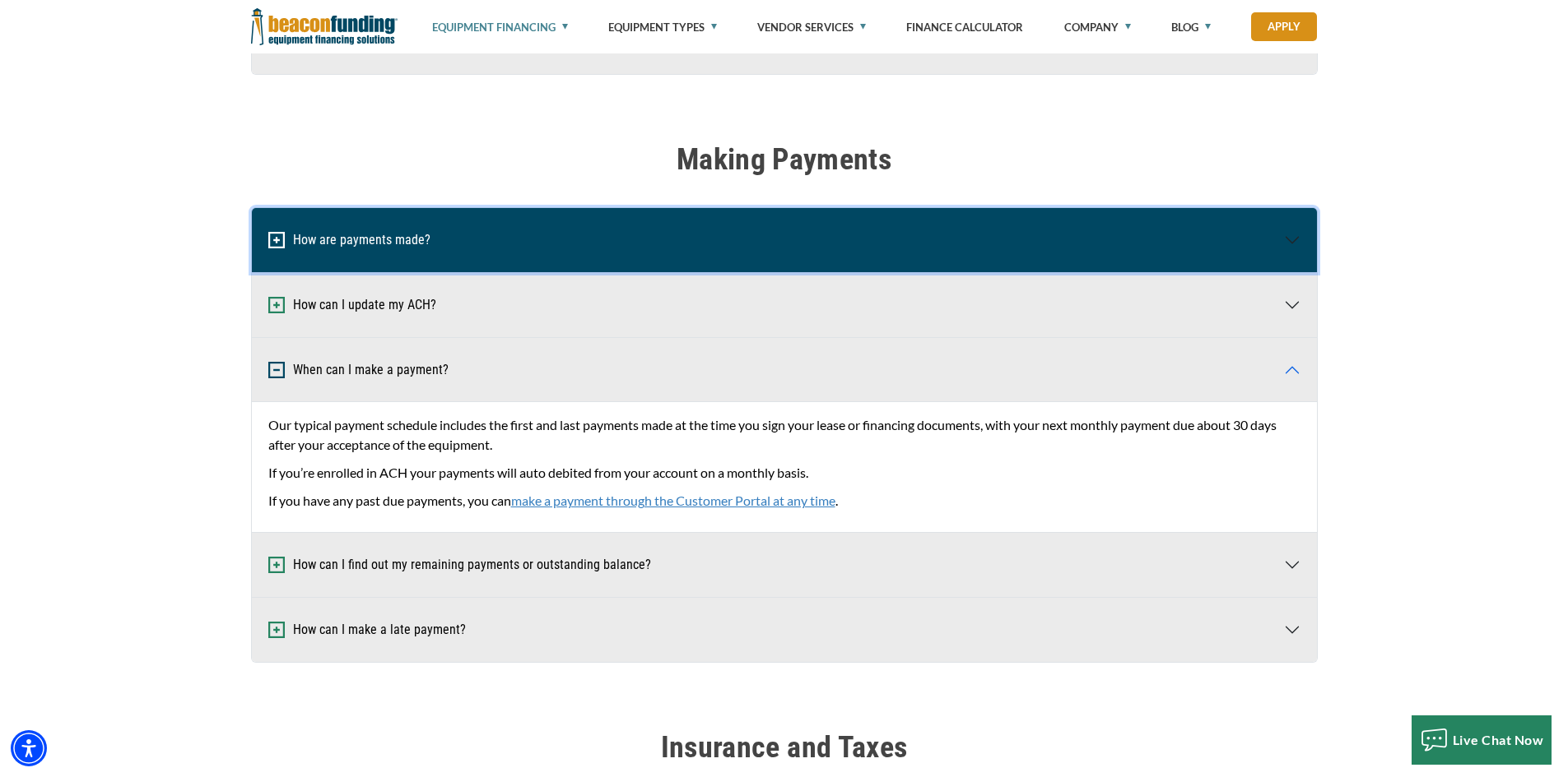
click at [480, 258] on button "How are payments made?" at bounding box center [784, 240] width 1065 height 65
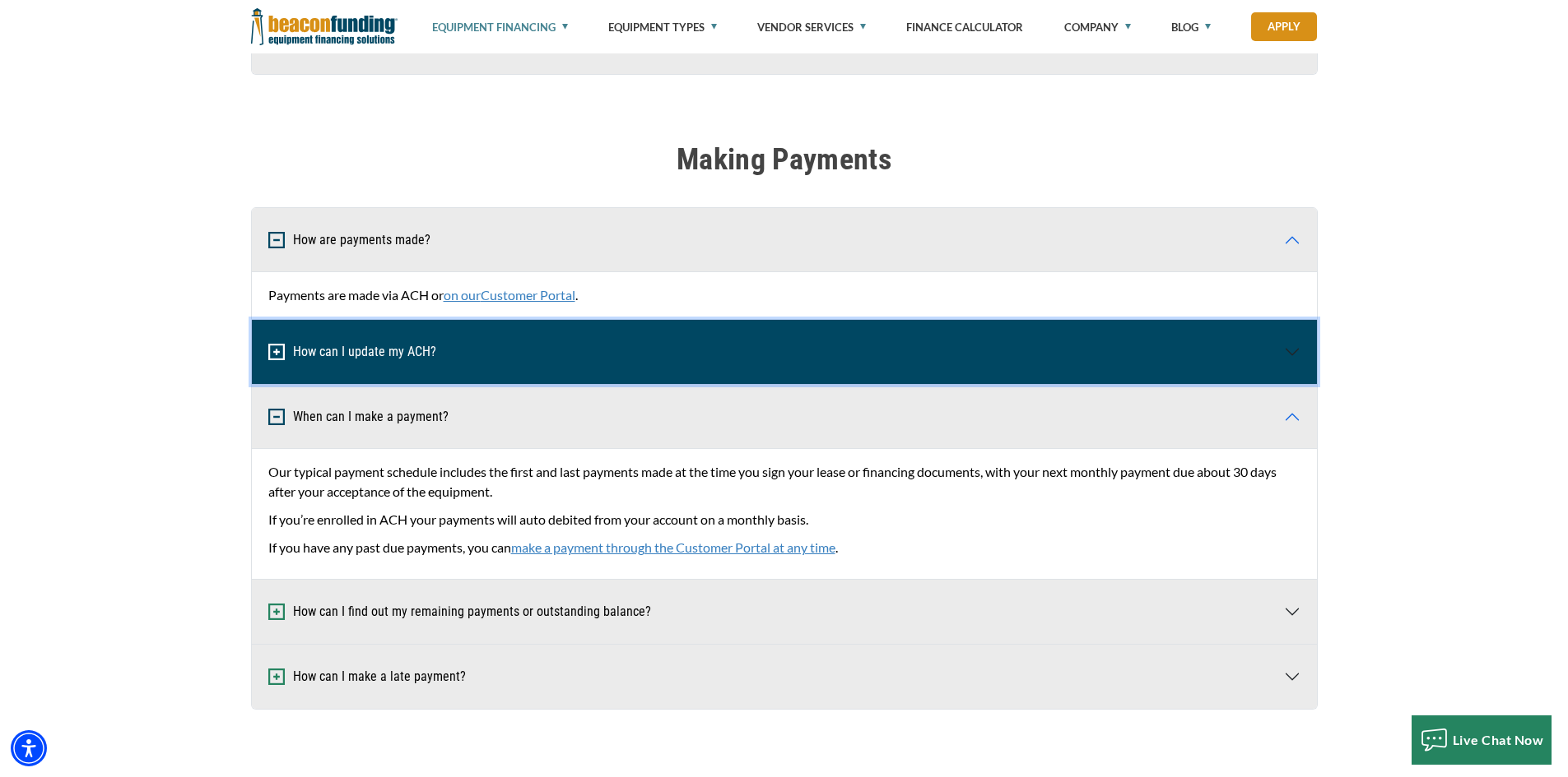
click at [501, 359] on button "How can I update my ACH?" at bounding box center [784, 352] width 1065 height 65
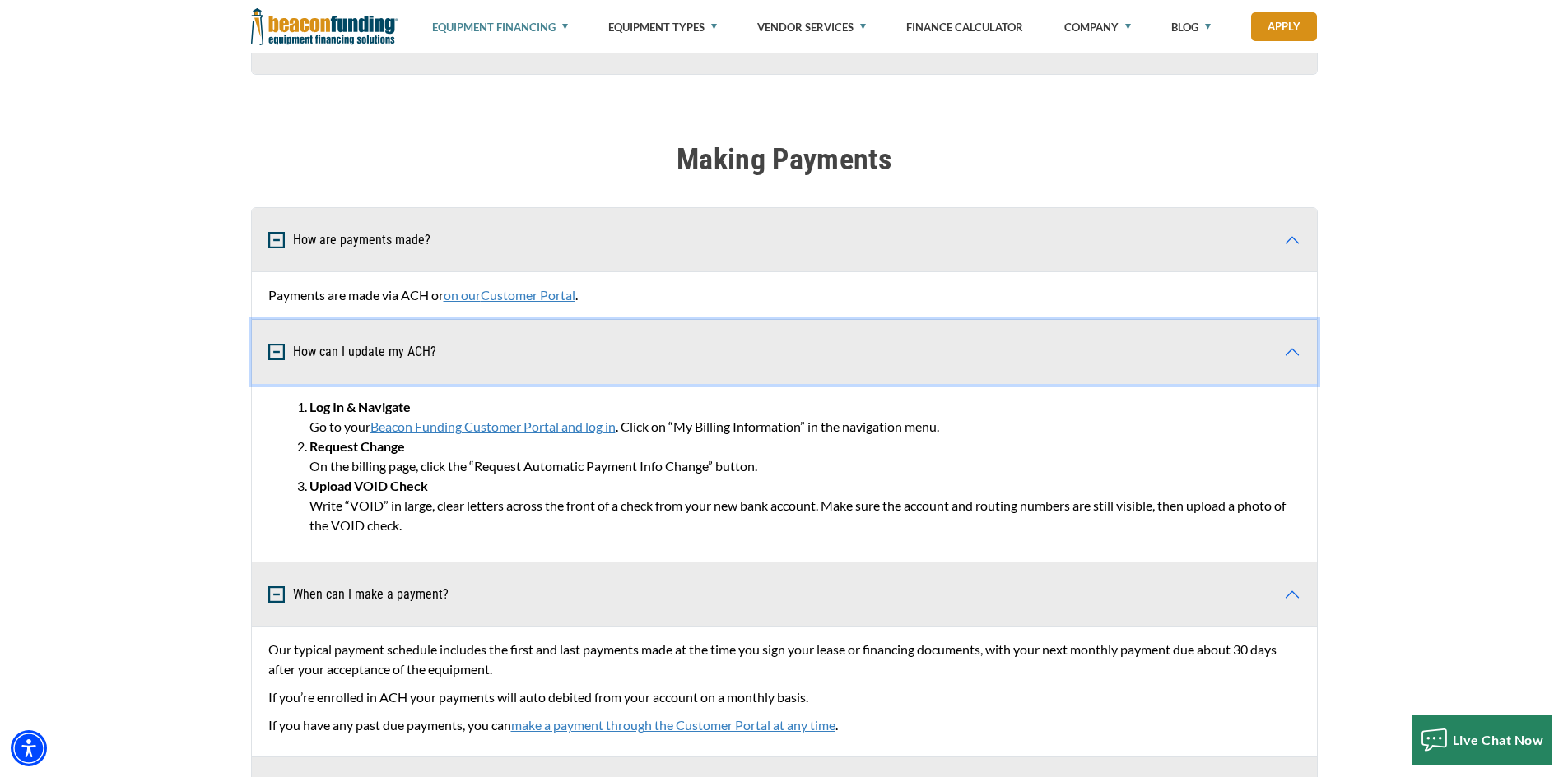
click at [501, 359] on button "How can I update my ACH?" at bounding box center [784, 352] width 1065 height 65
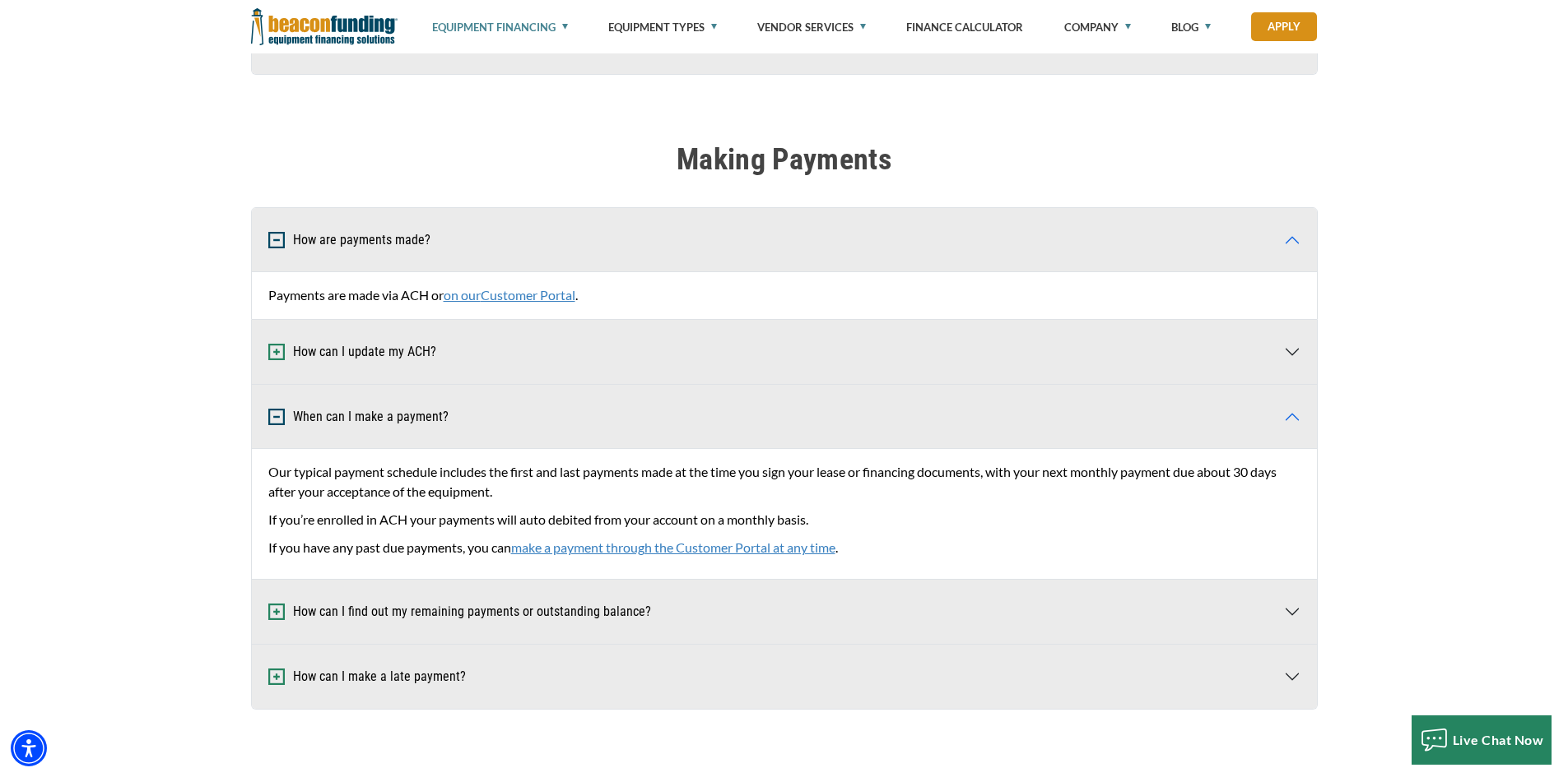
click at [507, 299] on span "Customer Portal" at bounding box center [527, 295] width 95 height 15
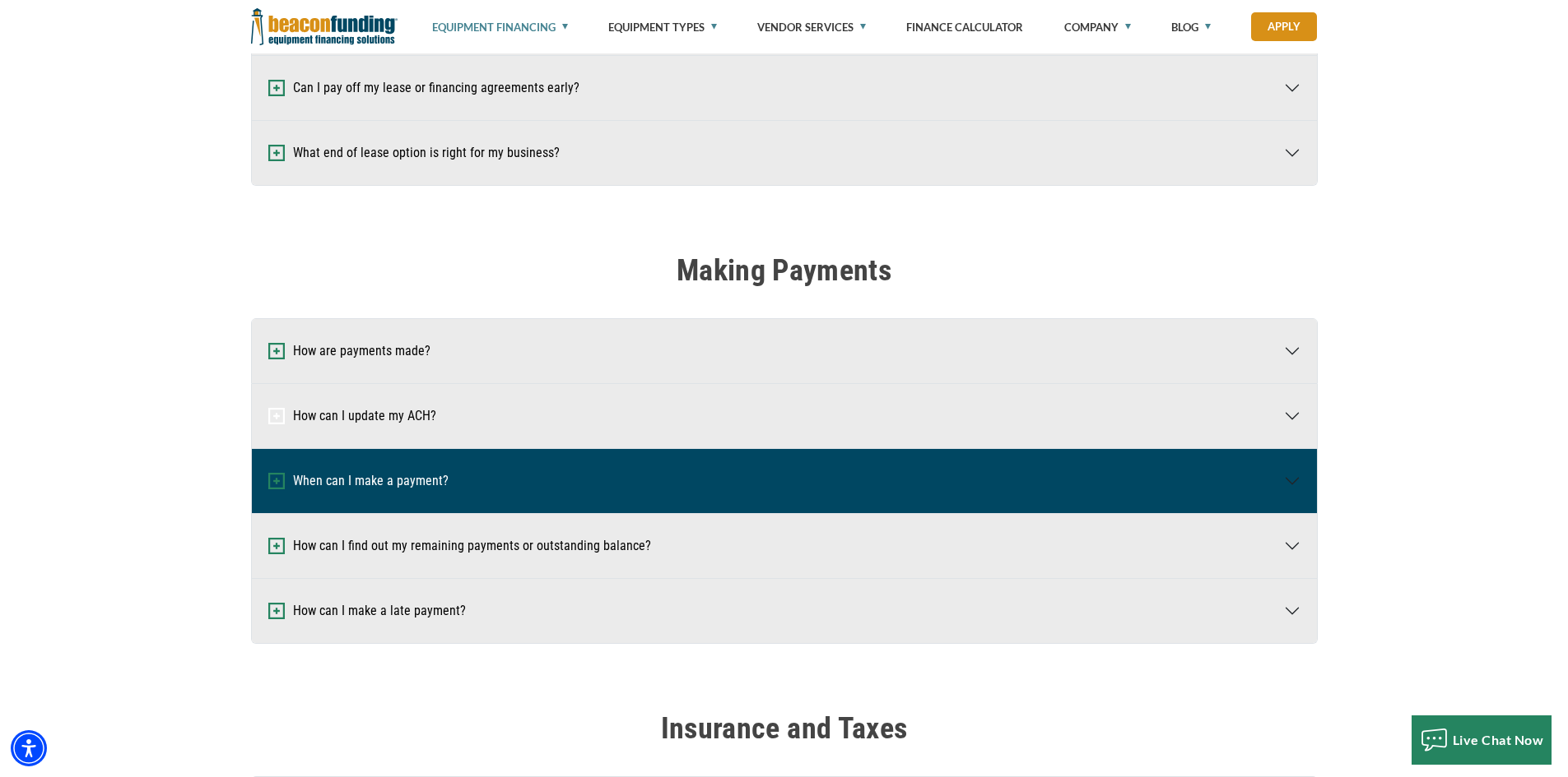
scroll to position [1481, 0]
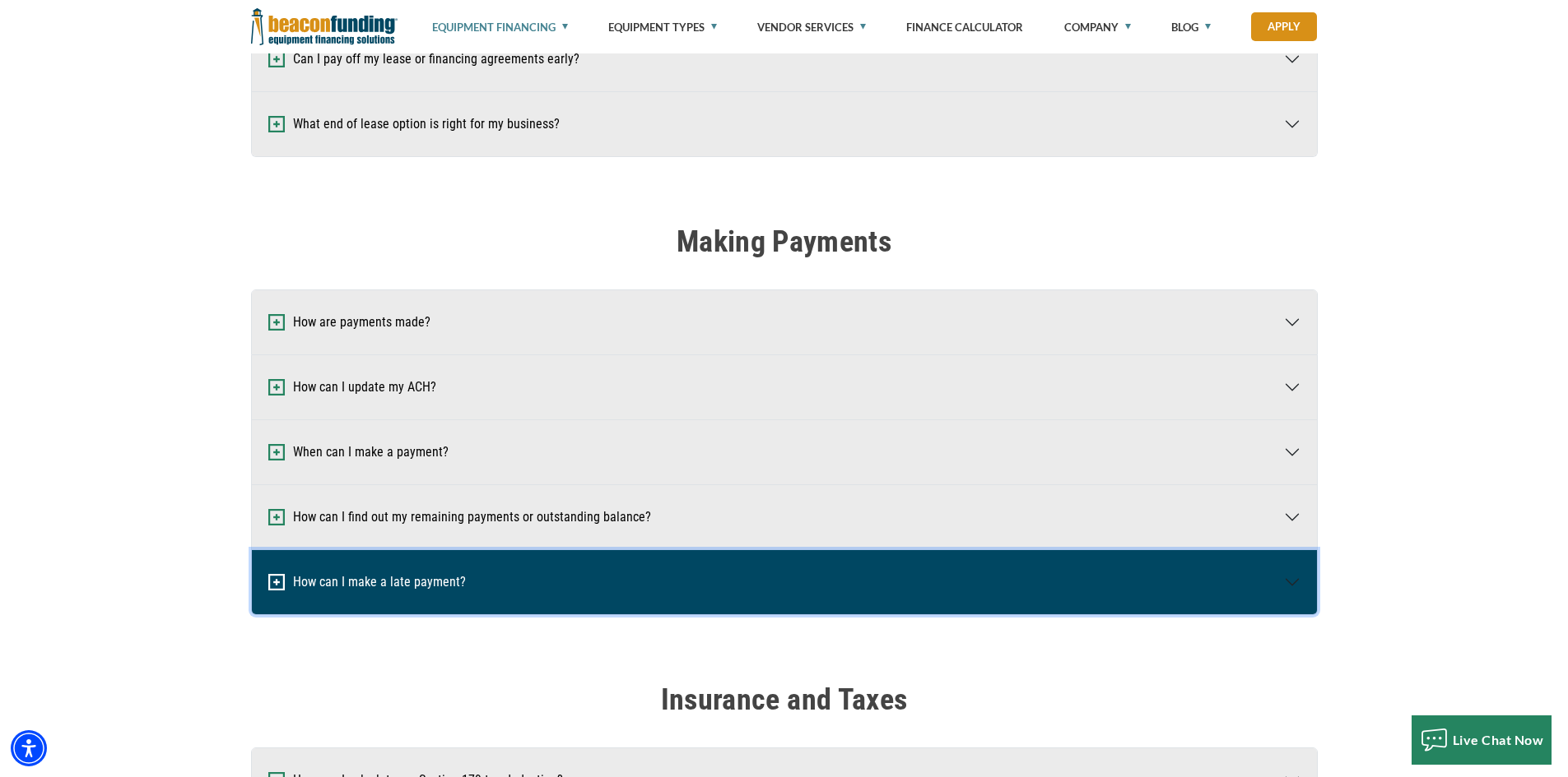
click at [417, 589] on button "How can I make a late payment?" at bounding box center [784, 582] width 1065 height 65
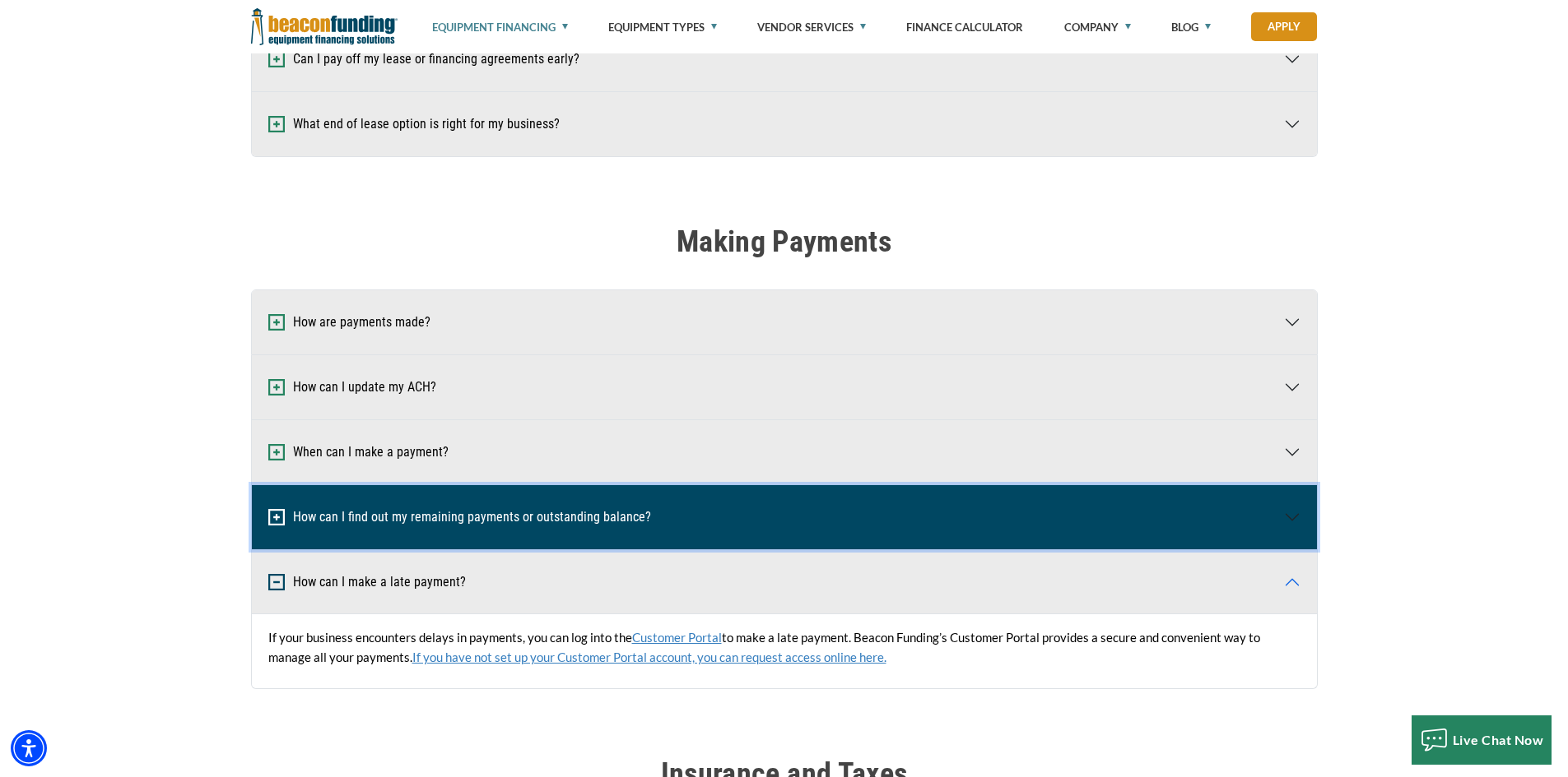
click at [389, 521] on button "How can I find out my remaining payments or outstanding balance?" at bounding box center [784, 517] width 1065 height 65
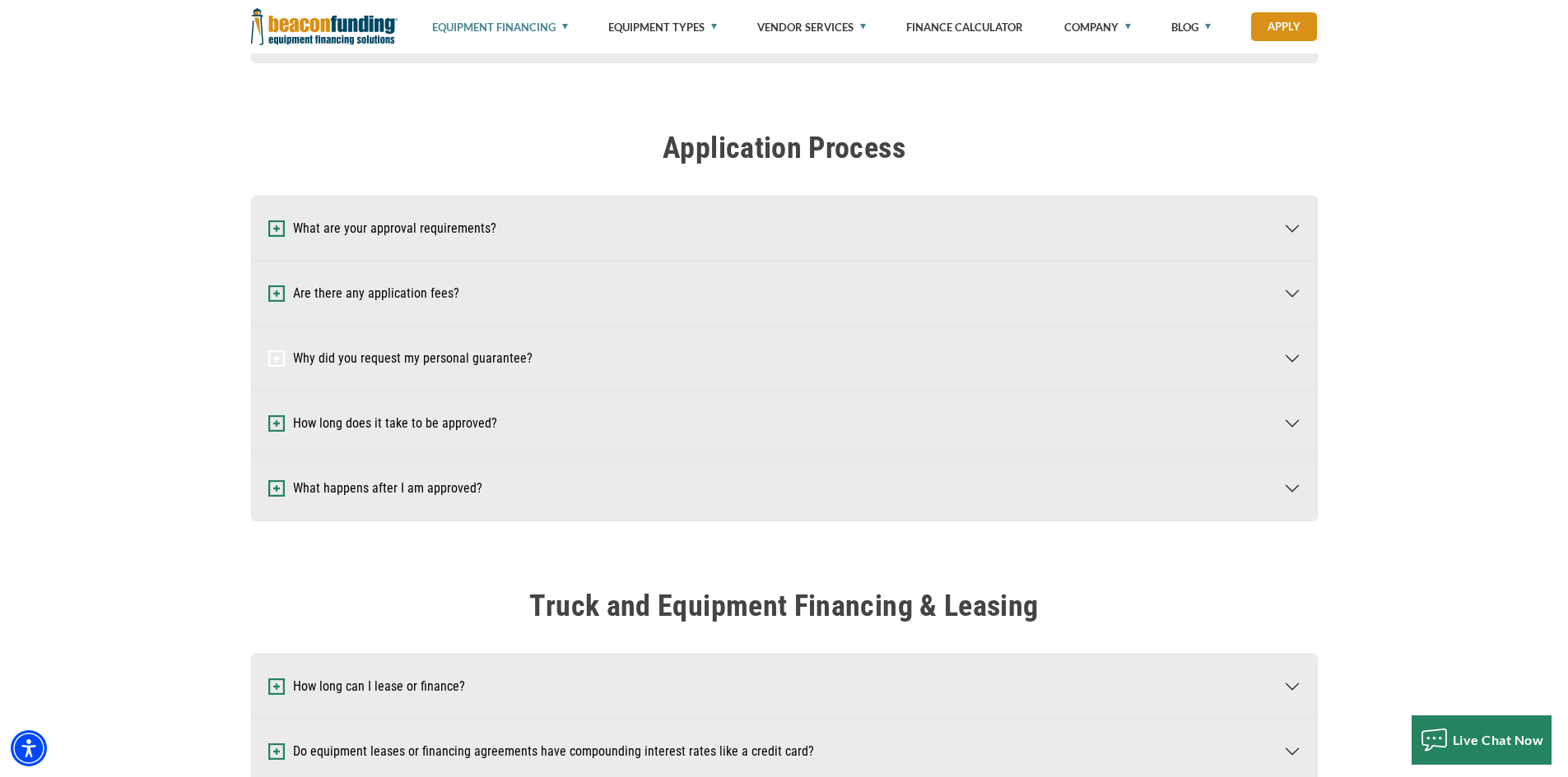
scroll to position [576, 0]
